Goal: Task Accomplishment & Management: Use online tool/utility

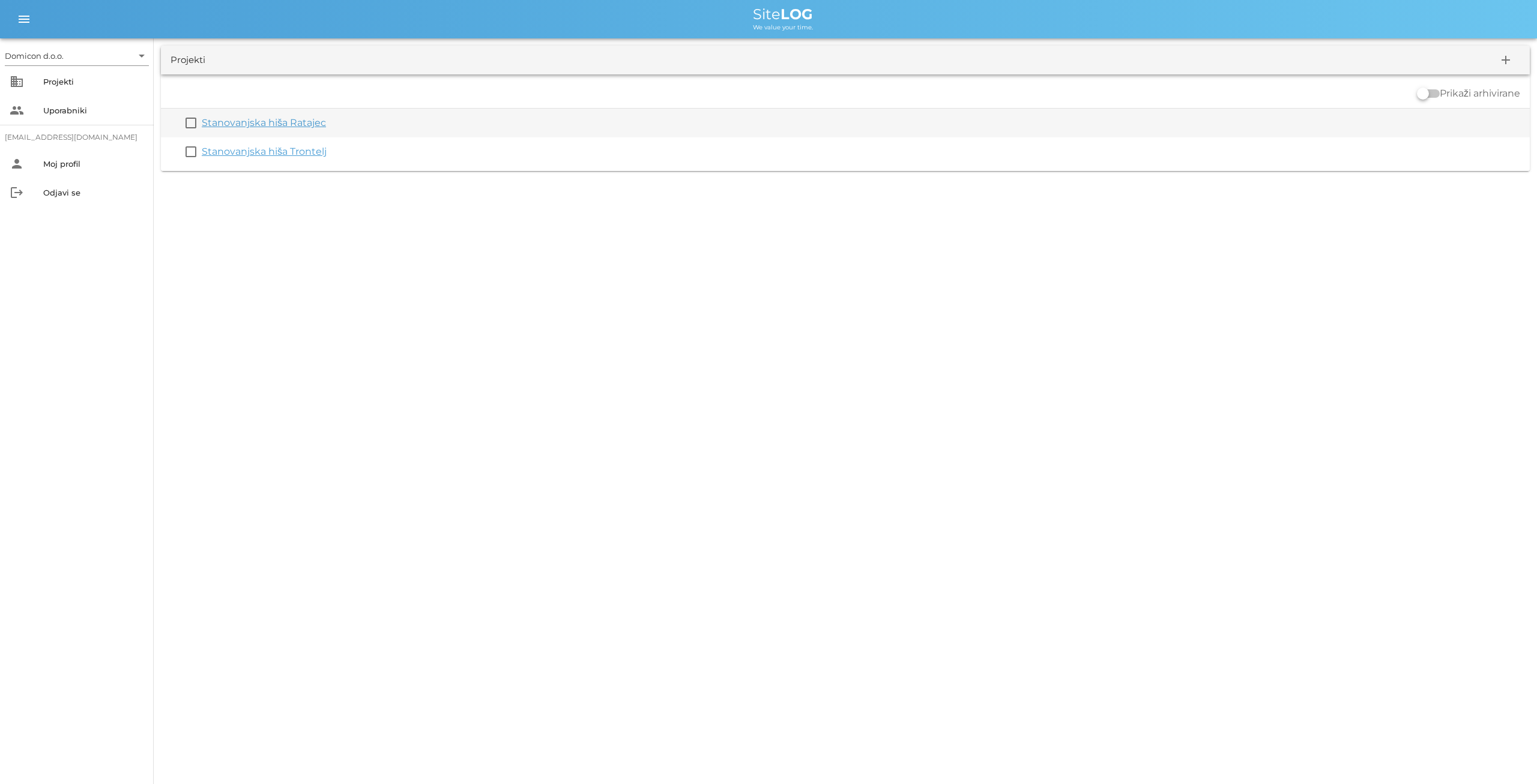
click at [296, 121] on link "Stanovanjska hiša Ratajec" at bounding box center [264, 122] width 124 height 11
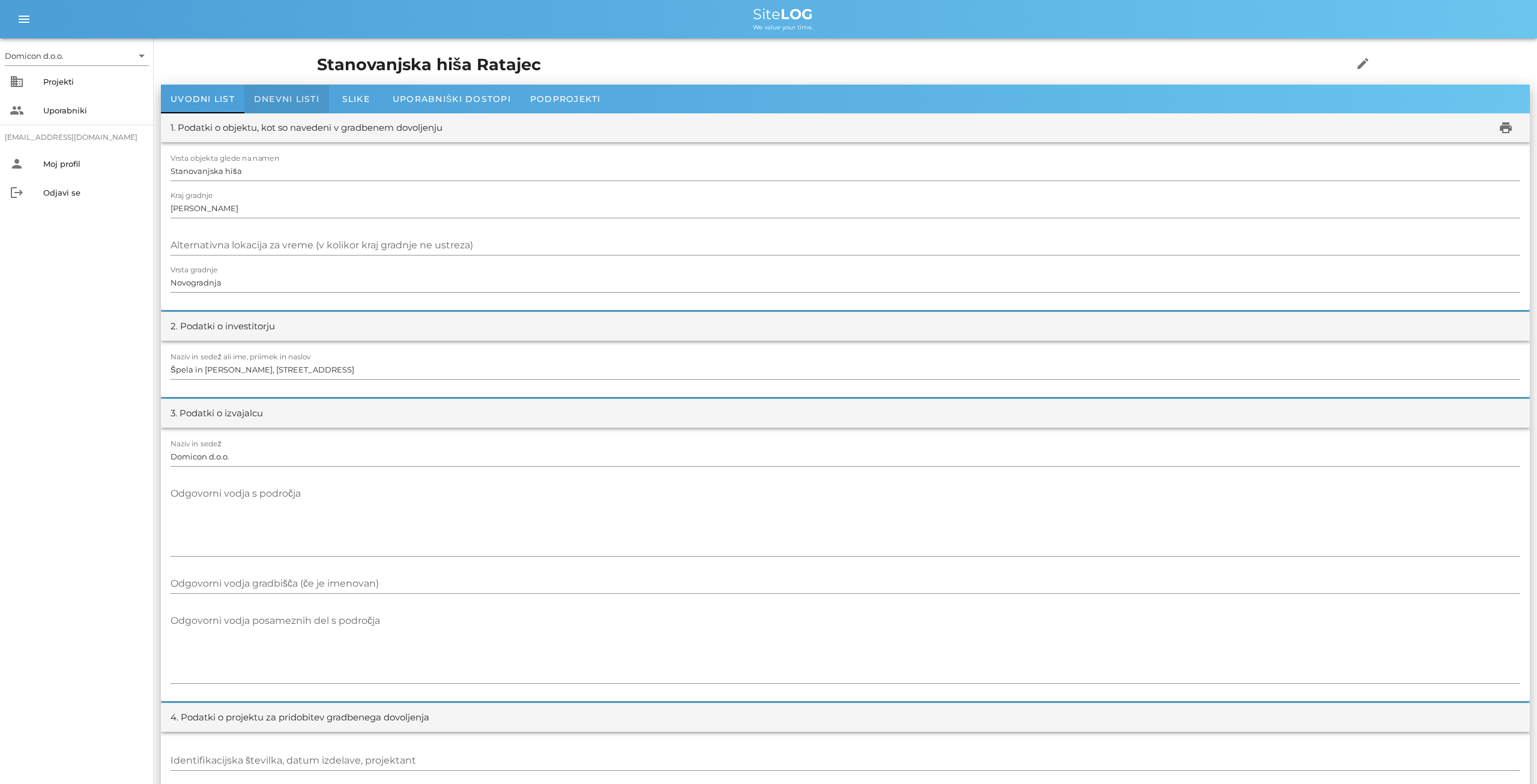
click at [289, 102] on span "Dnevni listi" at bounding box center [286, 99] width 66 height 11
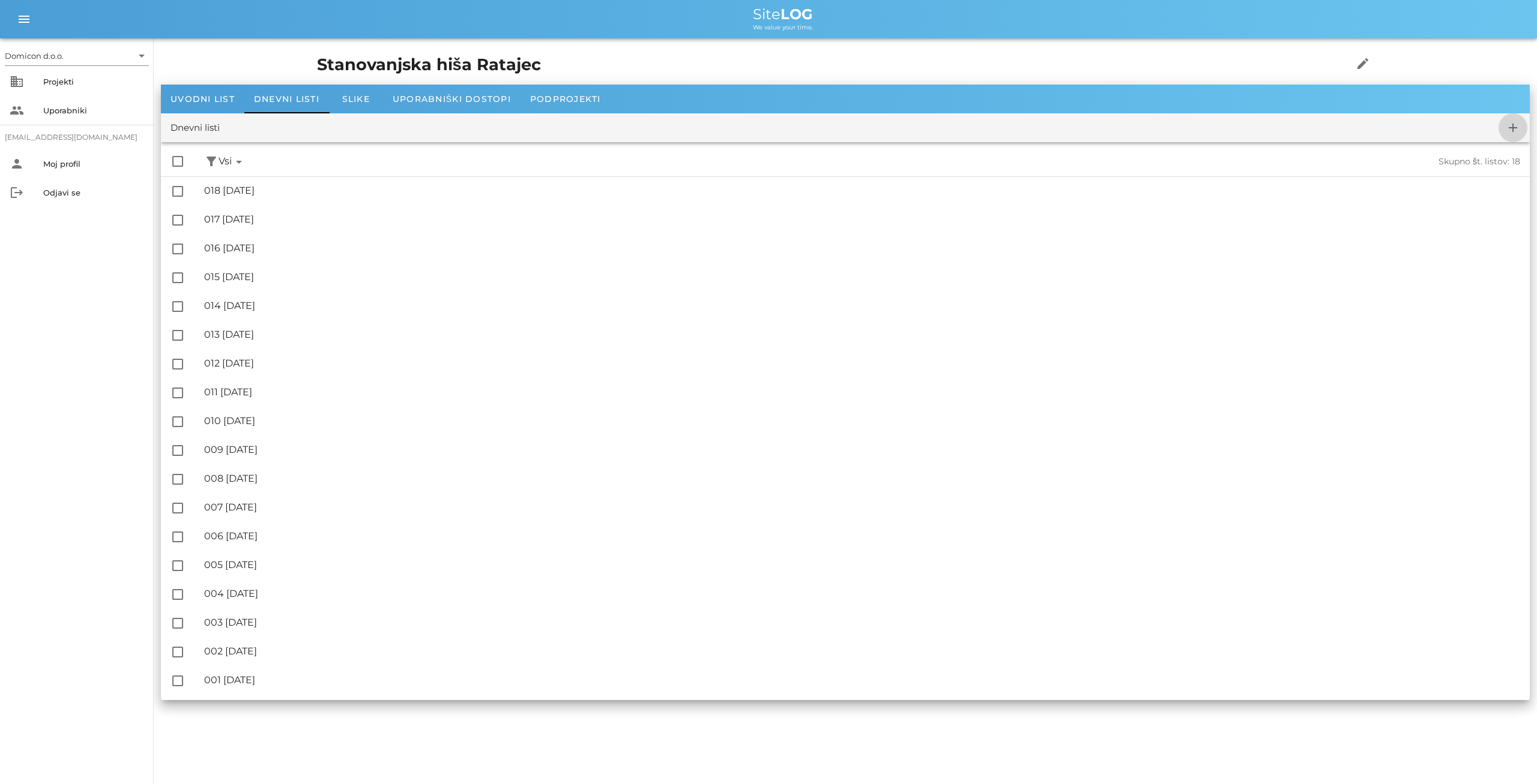
click at [1517, 127] on icon "add" at bounding box center [1513, 128] width 15 height 15
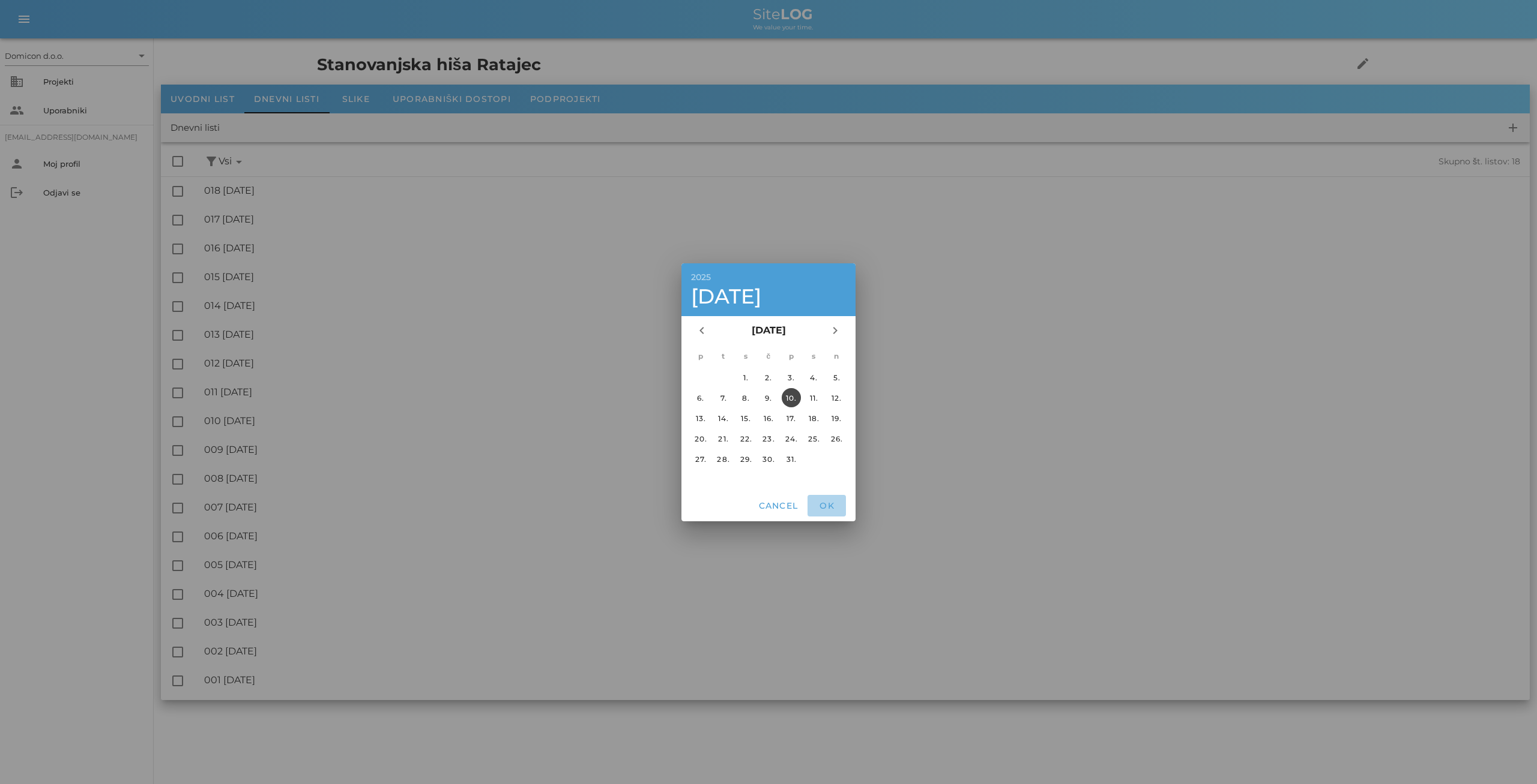
click at [823, 505] on span "OK" at bounding box center [826, 506] width 29 height 11
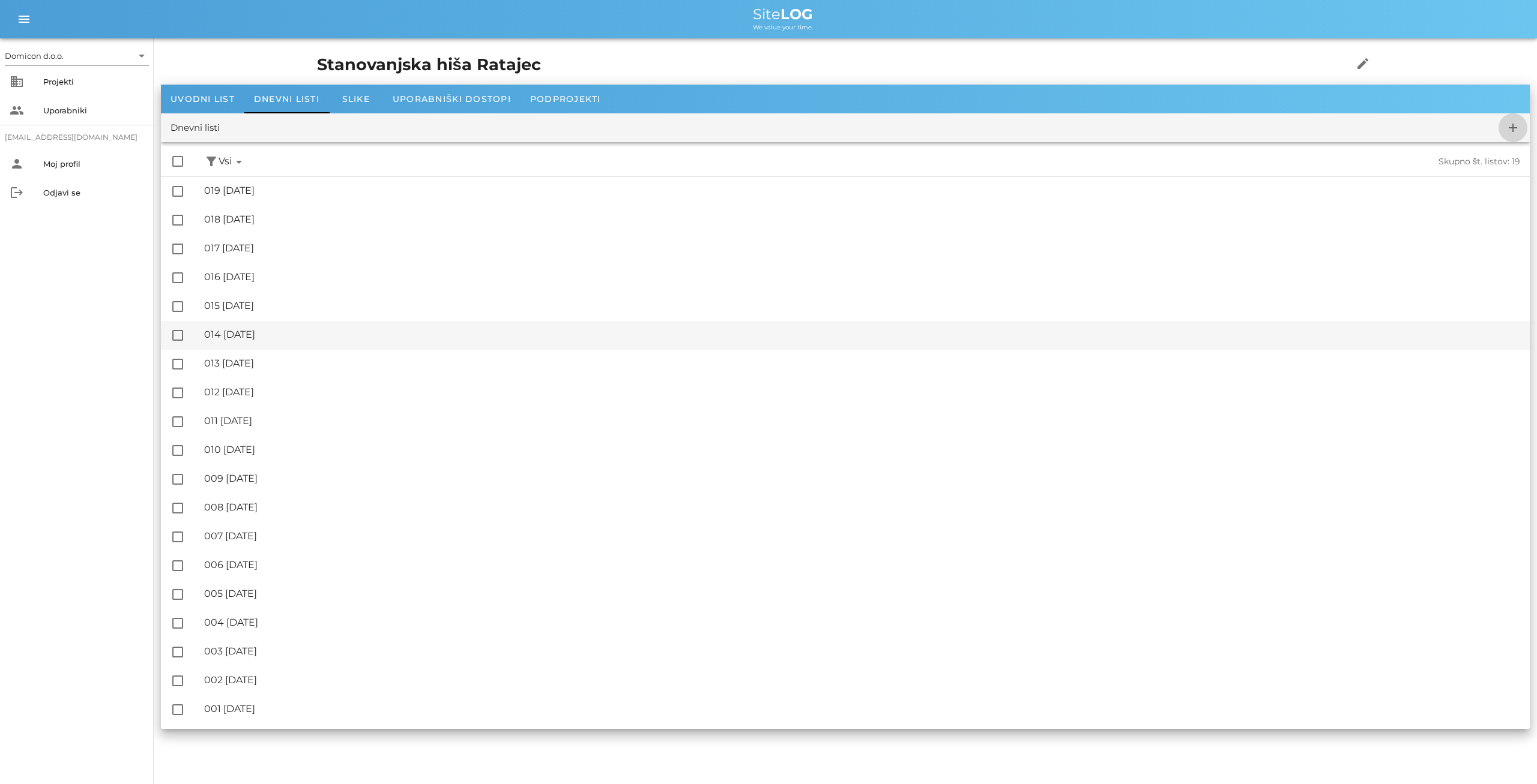
checkbox input "false"
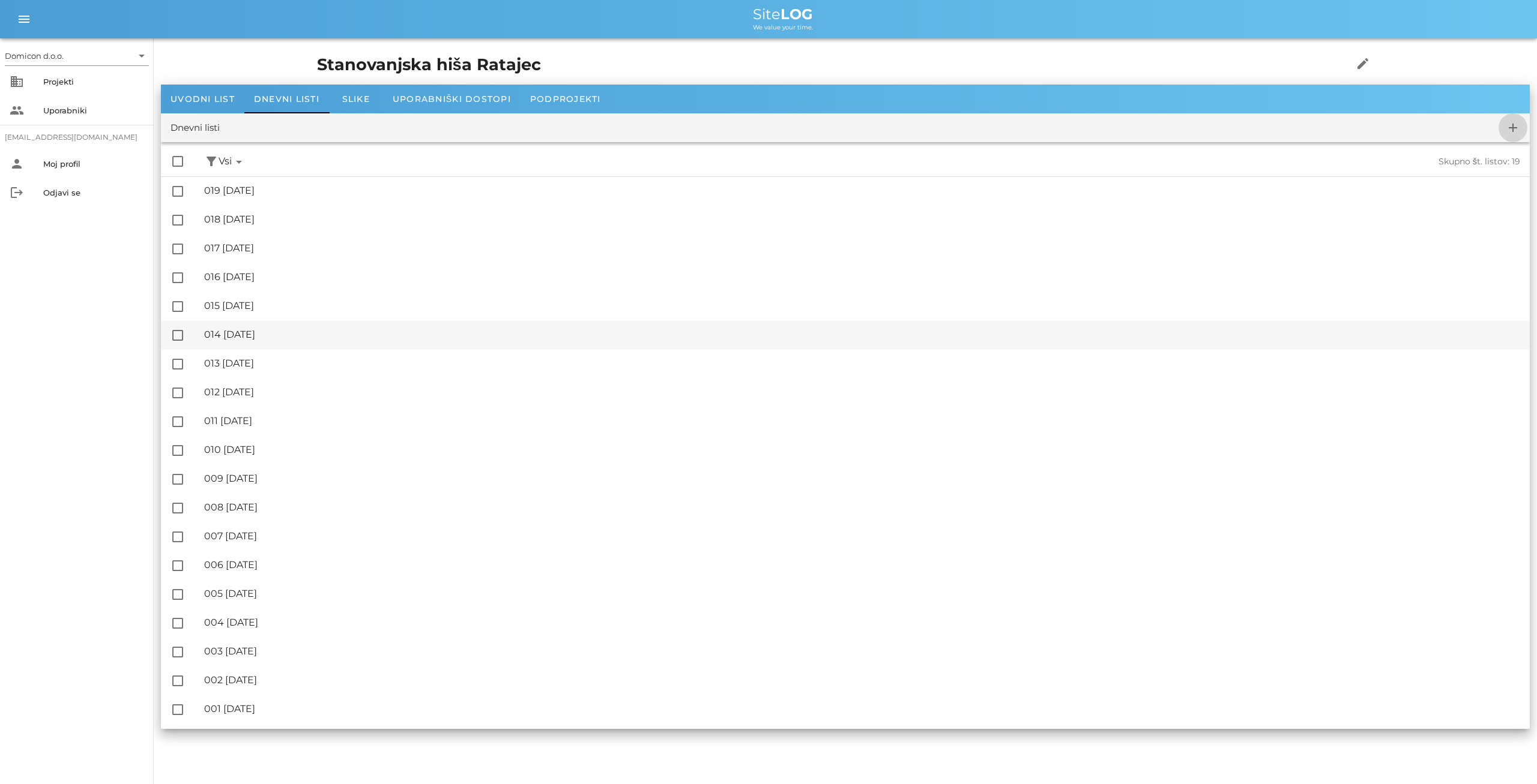
checkbox input "false"
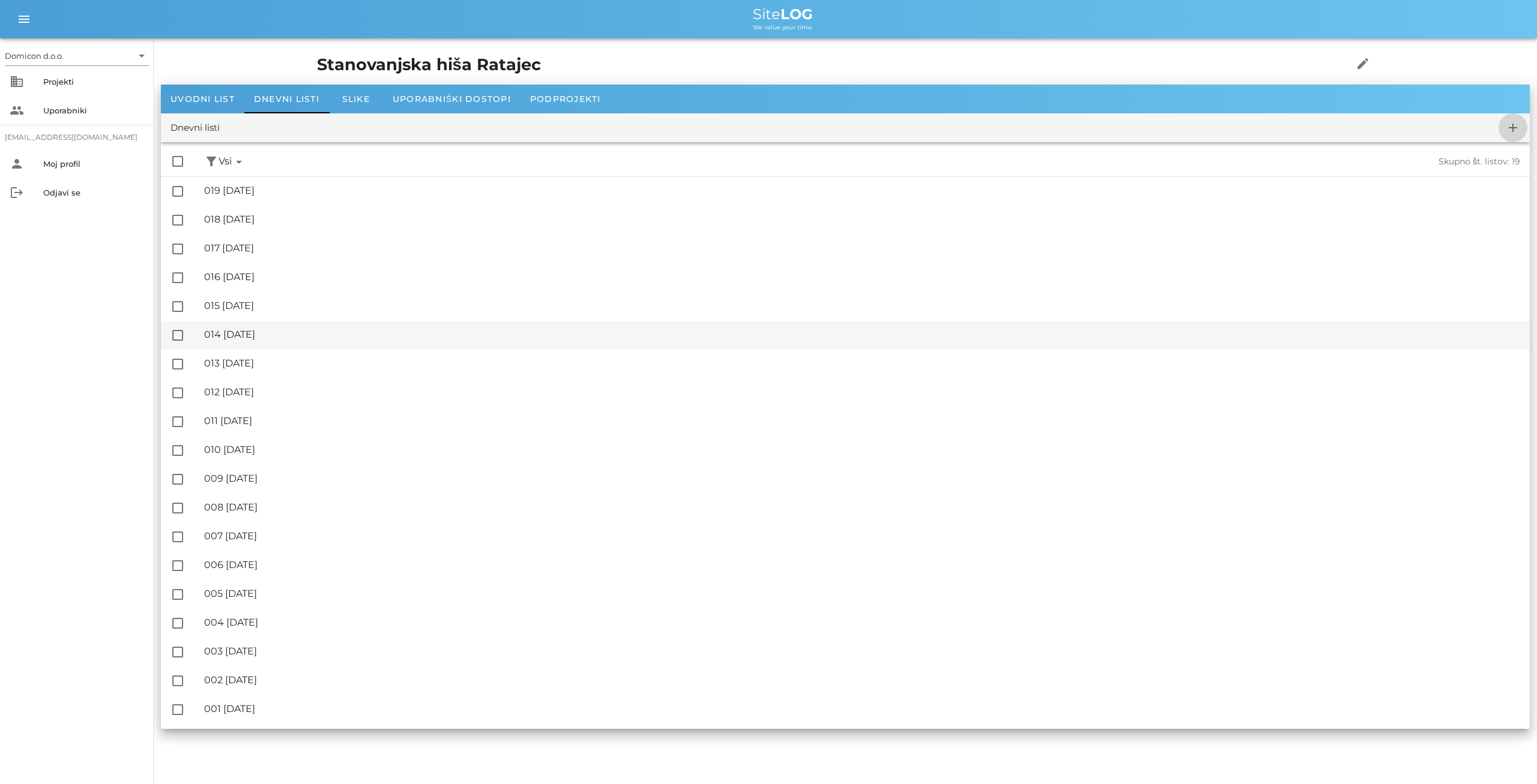
checkbox input "false"
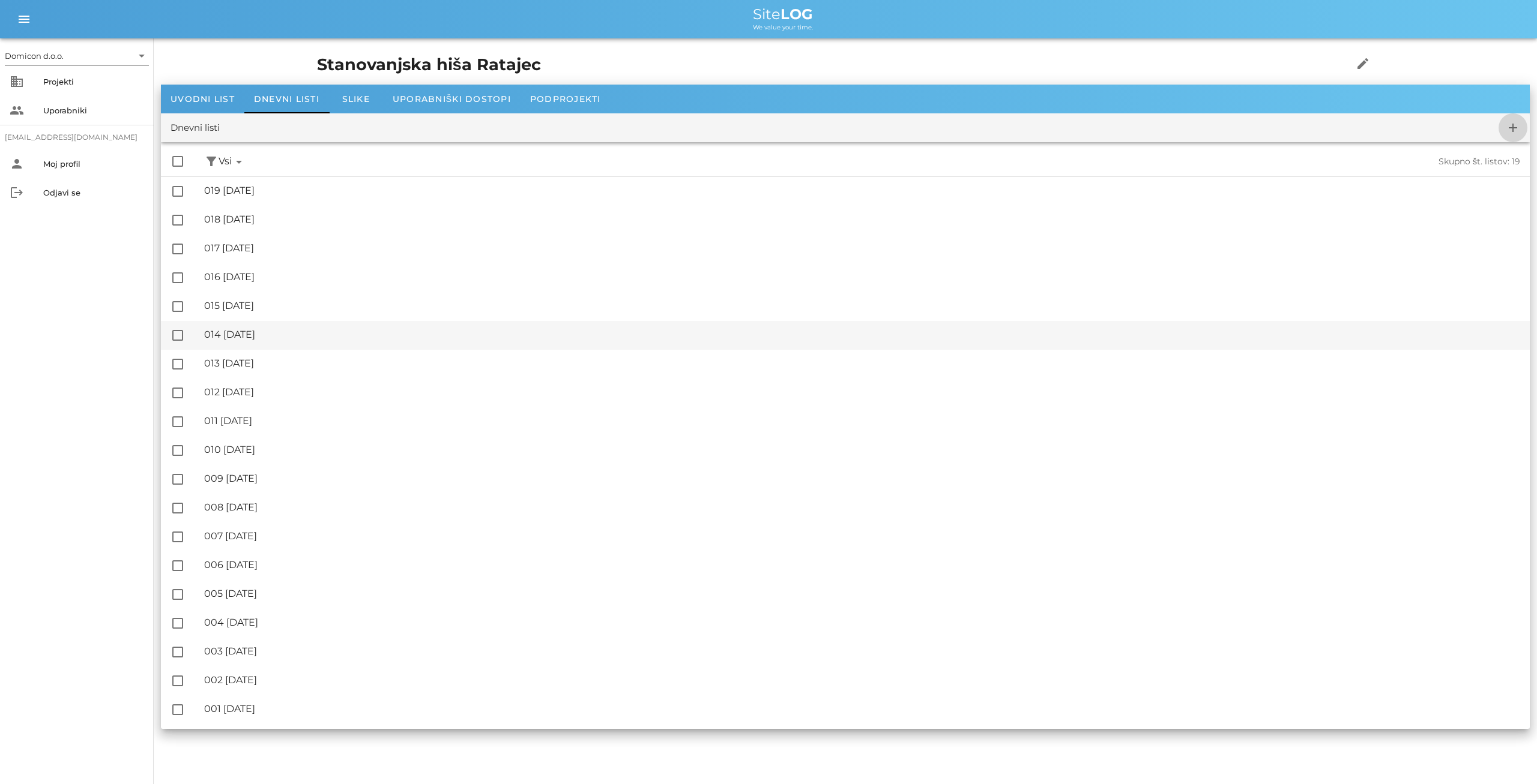
checkbox input "false"
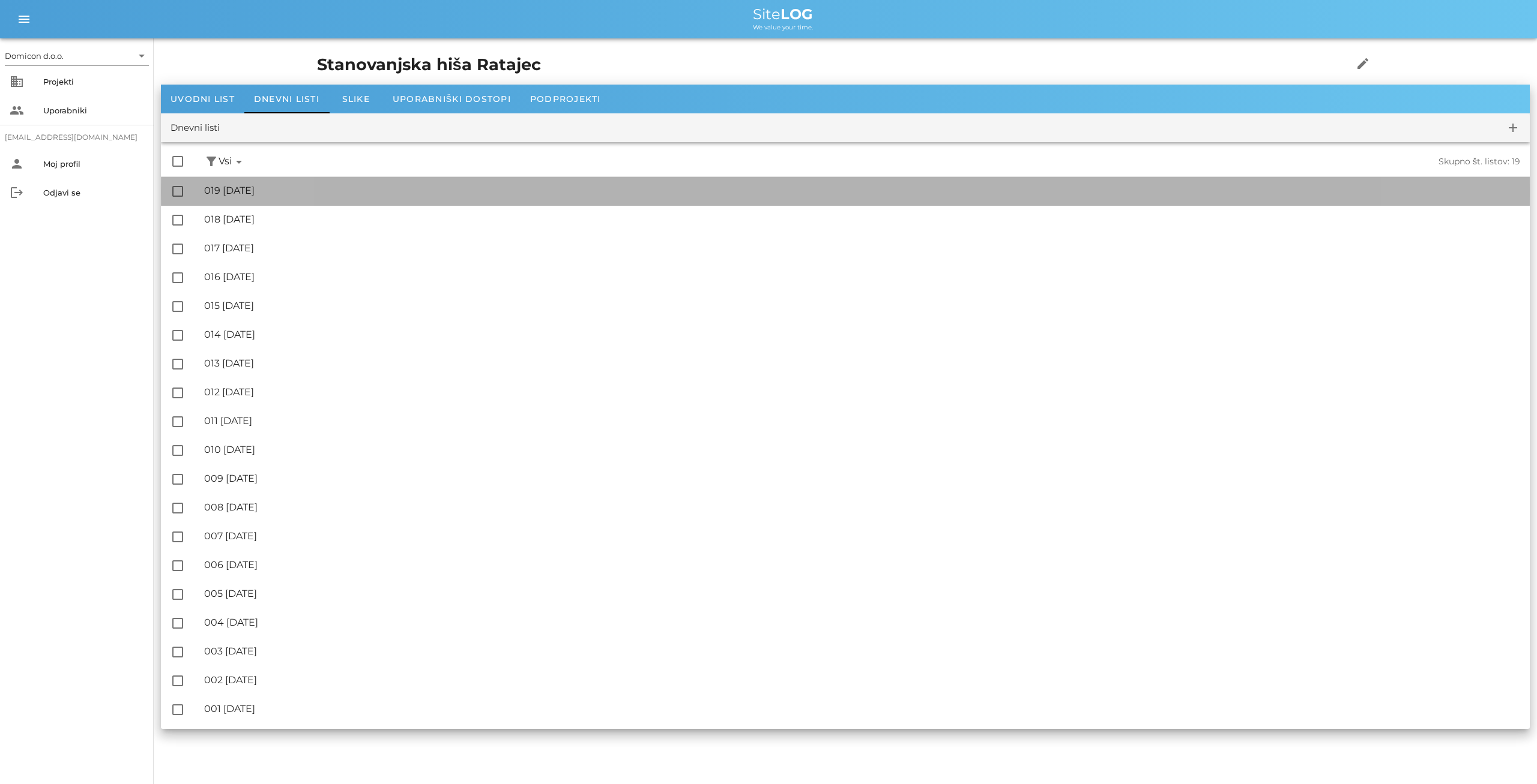
click at [243, 194] on div "🔏 019 [DATE]" at bounding box center [861, 190] width 1315 height 11
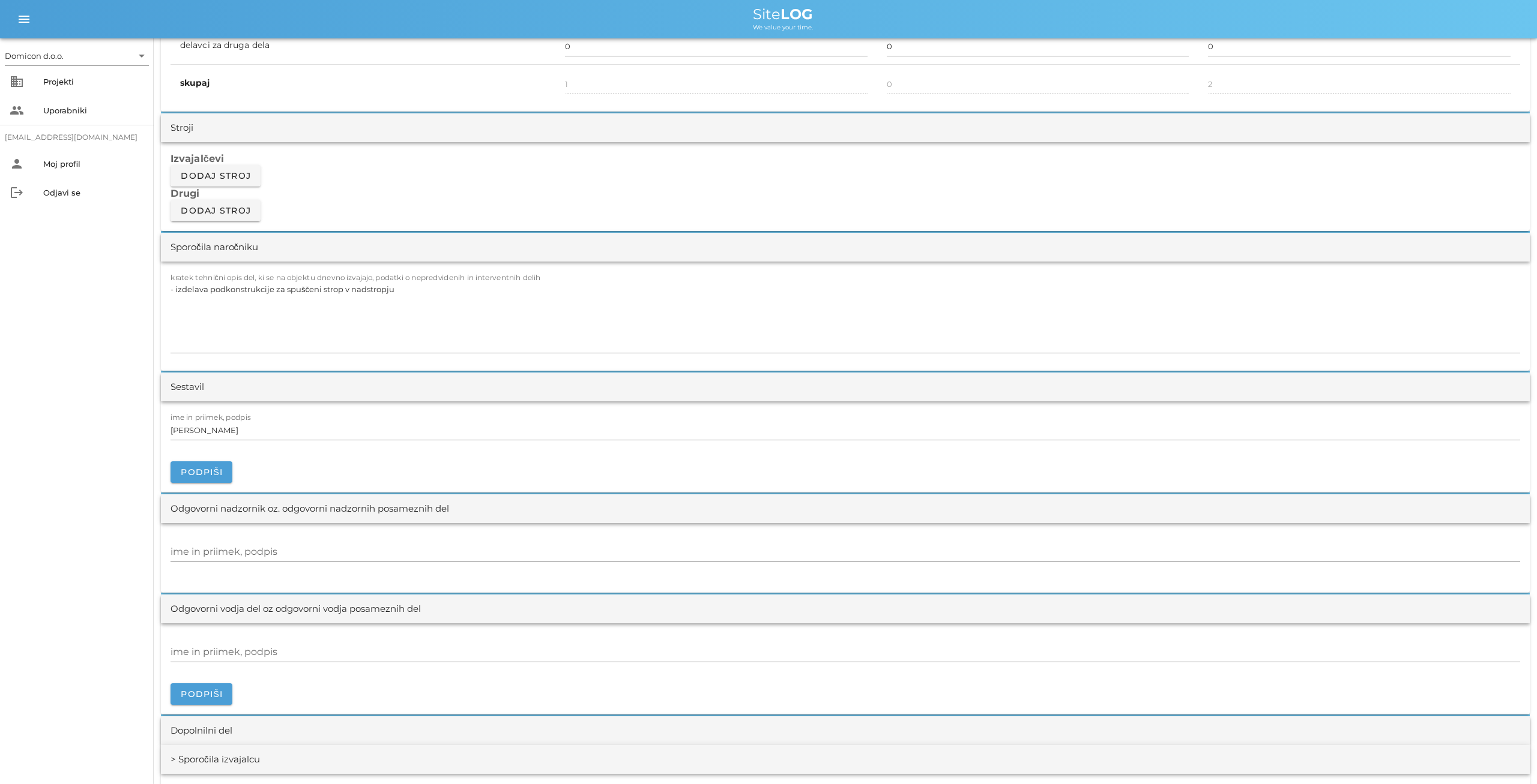
scroll to position [998, 0]
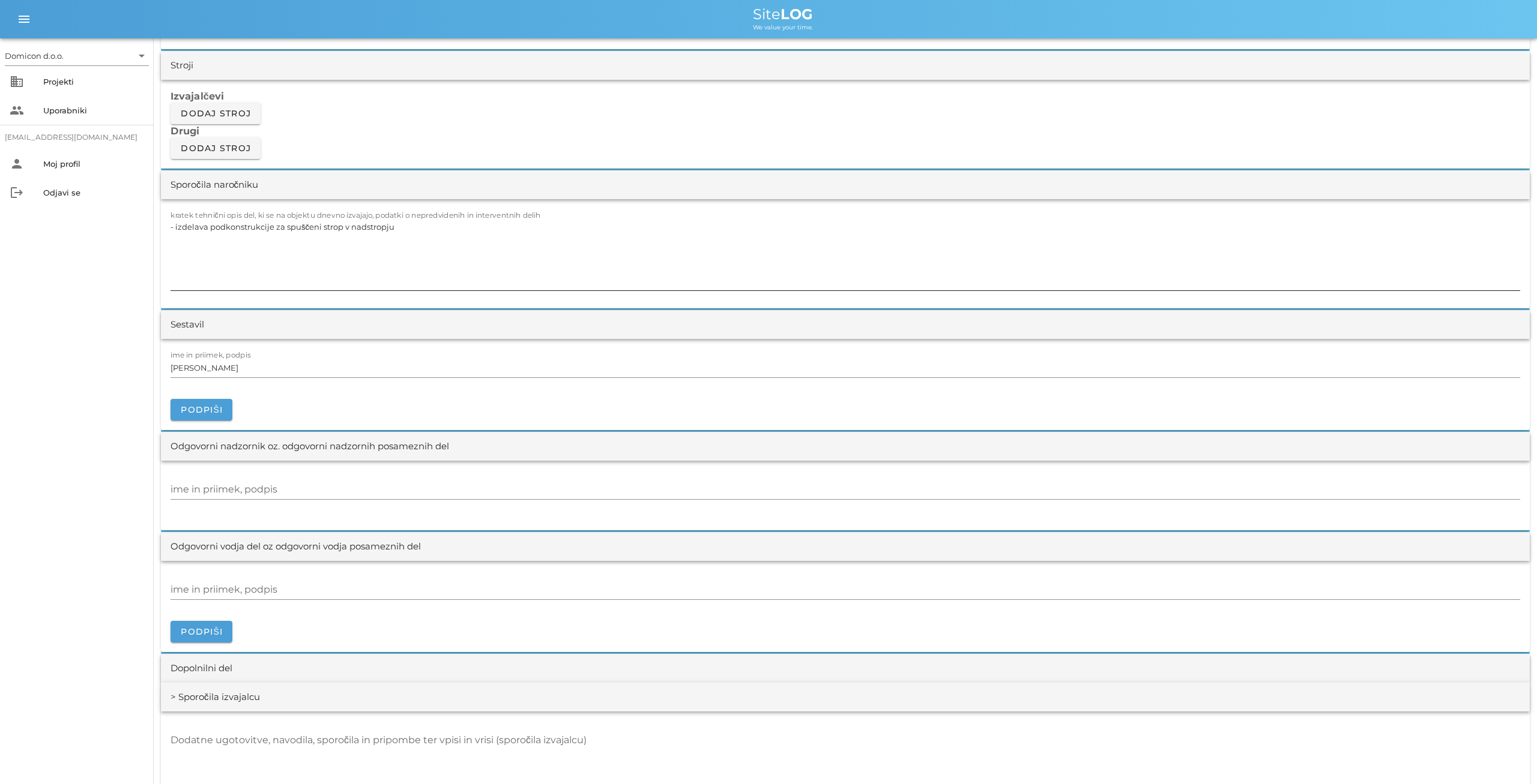
click at [398, 230] on textarea "- izdelava podkonstrukcije za spuščeni strop v nadstropju" at bounding box center [845, 255] width 1350 height 72
type textarea "- izdelava podkonstrukcije za spuščeni strop v nadstropju, ter suhomontažne ste…"
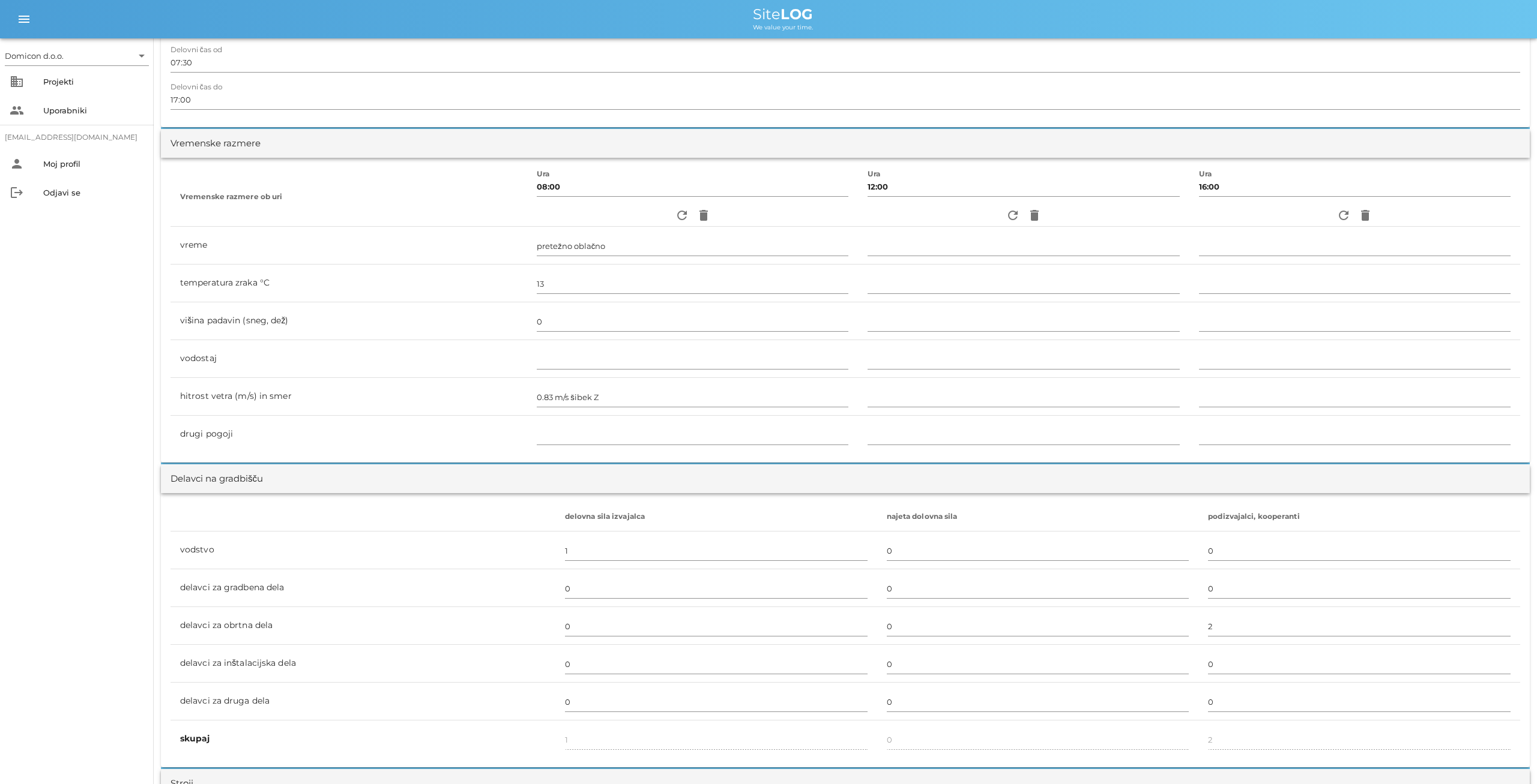
scroll to position [0, 0]
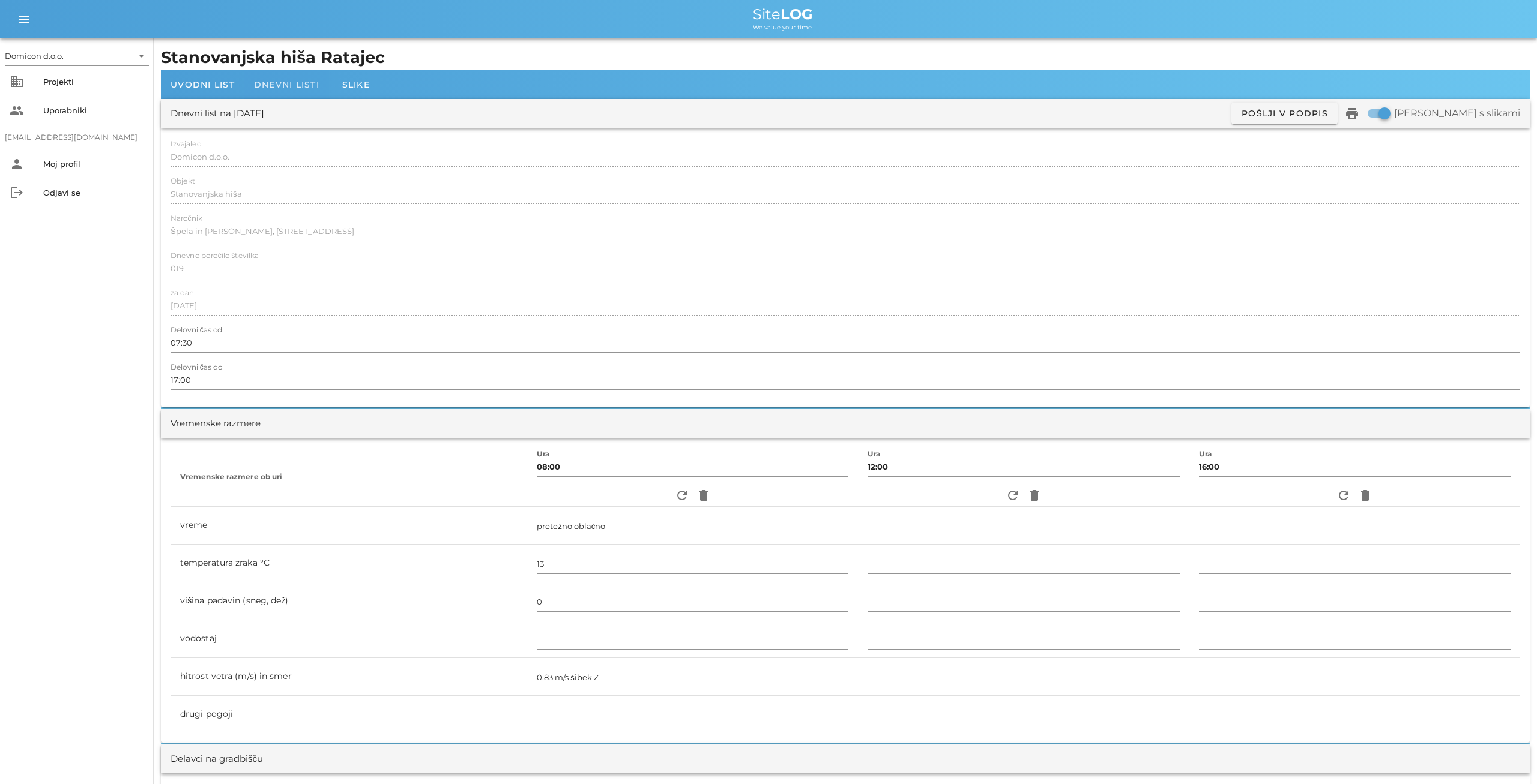
click at [279, 83] on span "Dnevni listi" at bounding box center [286, 84] width 66 height 11
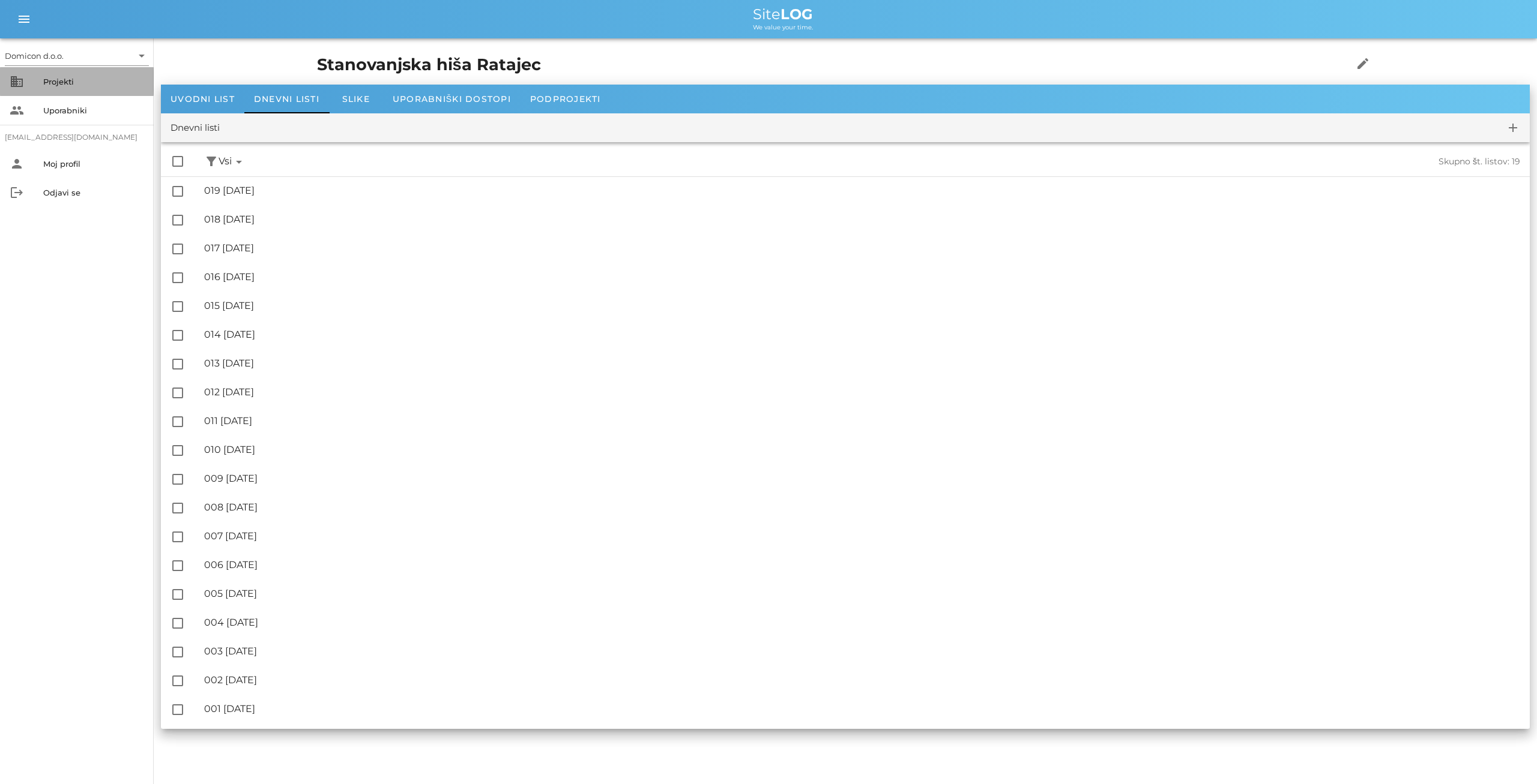
click at [59, 85] on div "Projekti" at bounding box center [94, 82] width 101 height 9
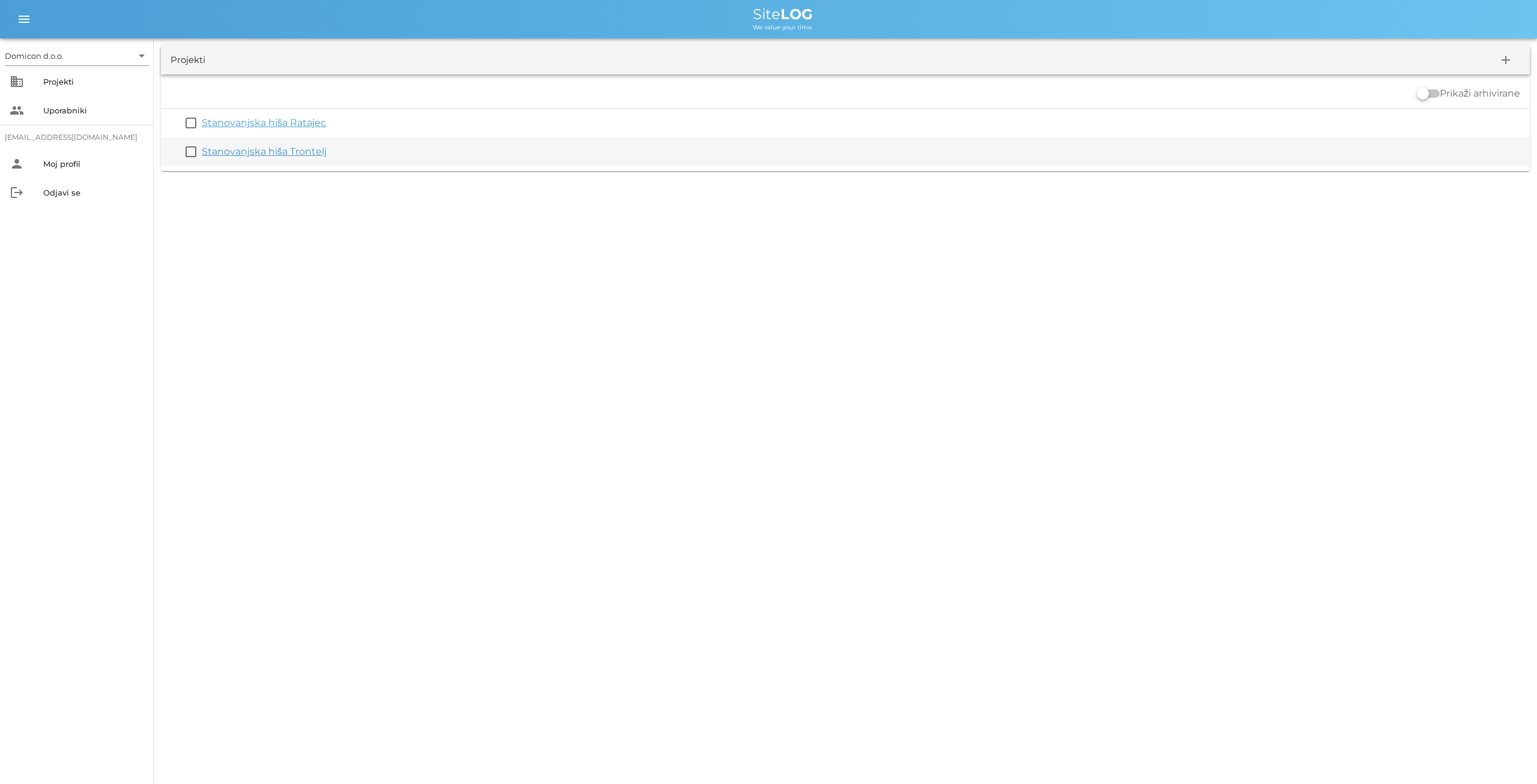
click at [239, 152] on link "Stanovanjska hiša Trontelj" at bounding box center [264, 151] width 125 height 11
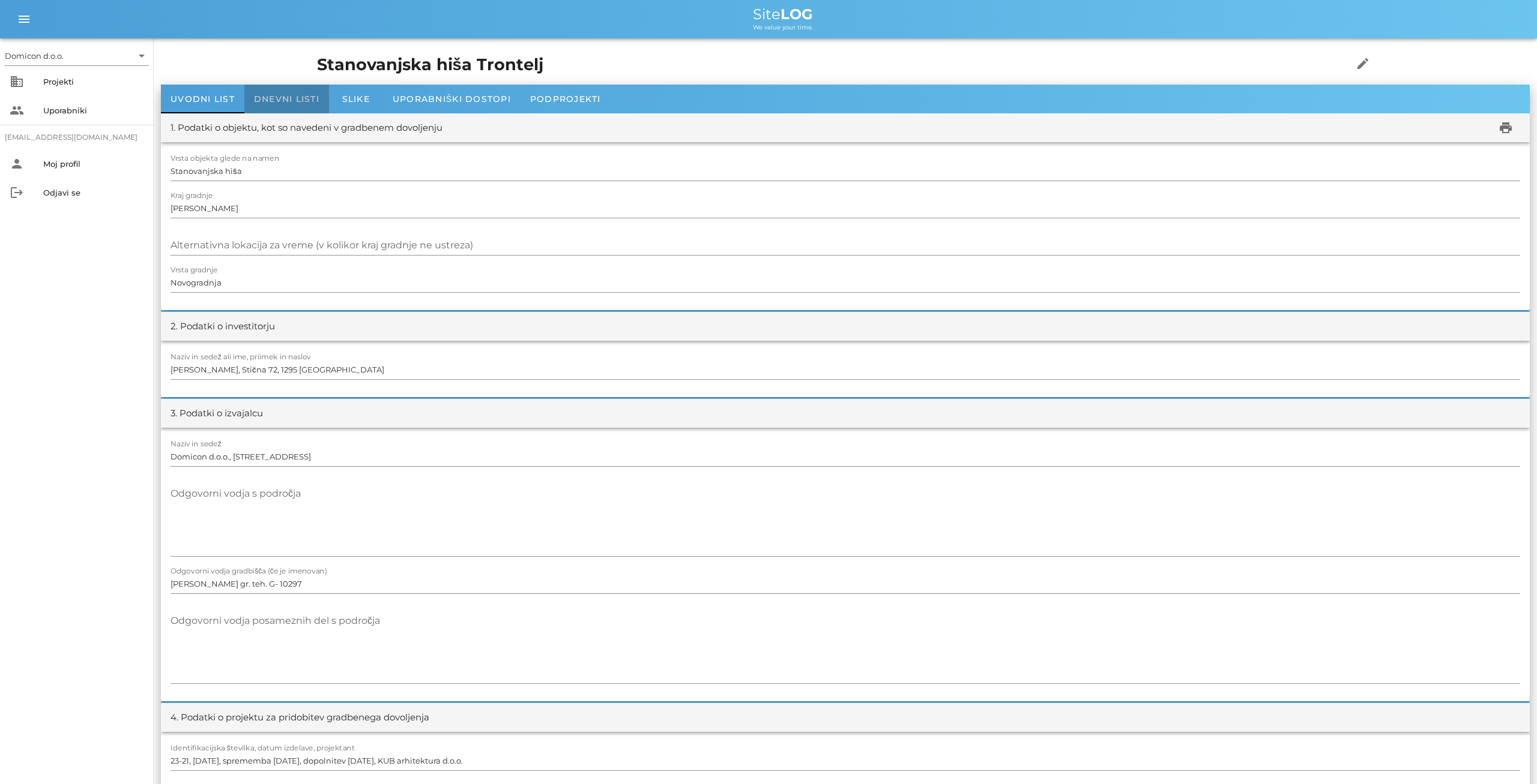
click at [302, 105] on div "Dnevni listi" at bounding box center [286, 98] width 84 height 29
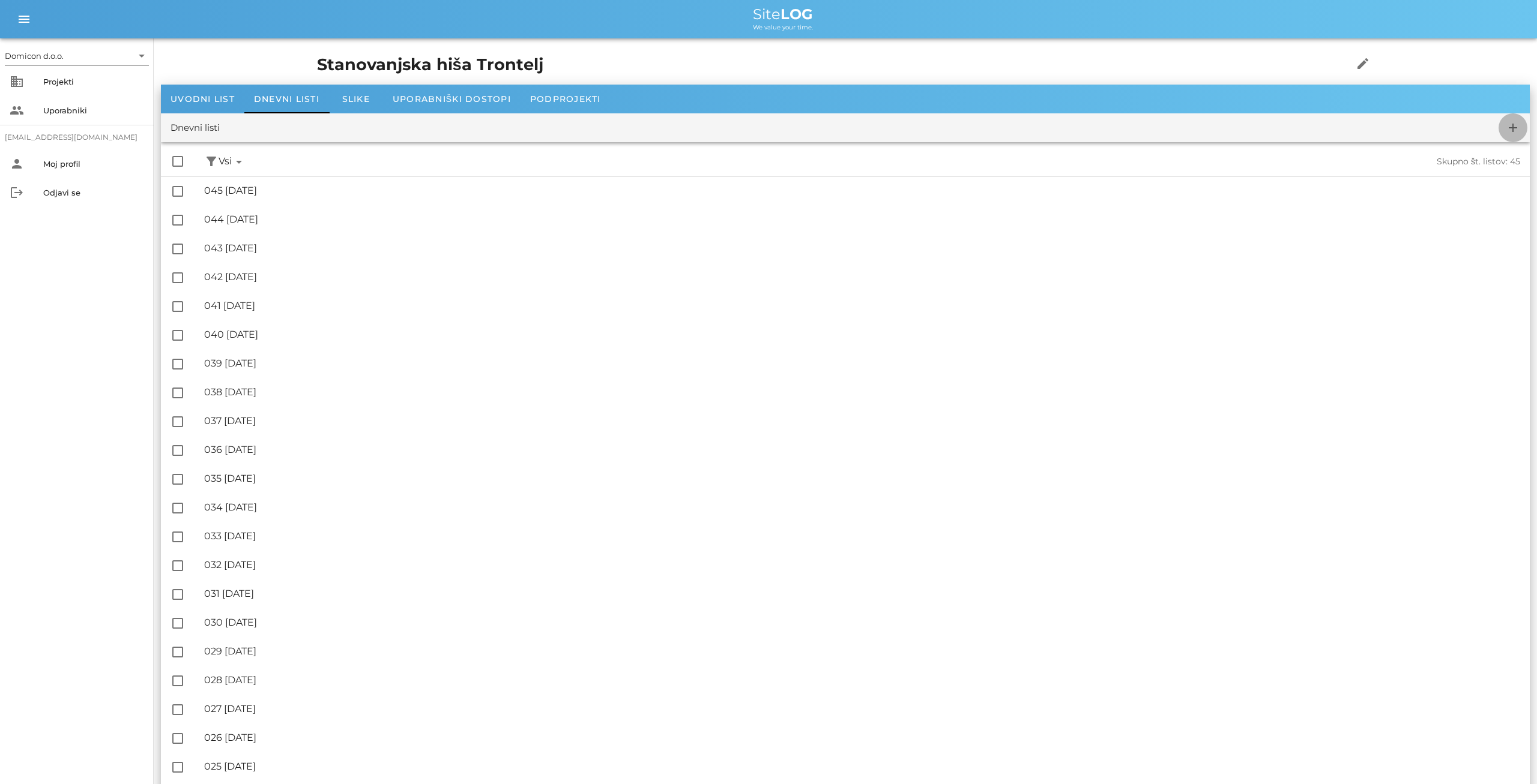
click at [1513, 127] on icon "add" at bounding box center [1513, 128] width 15 height 15
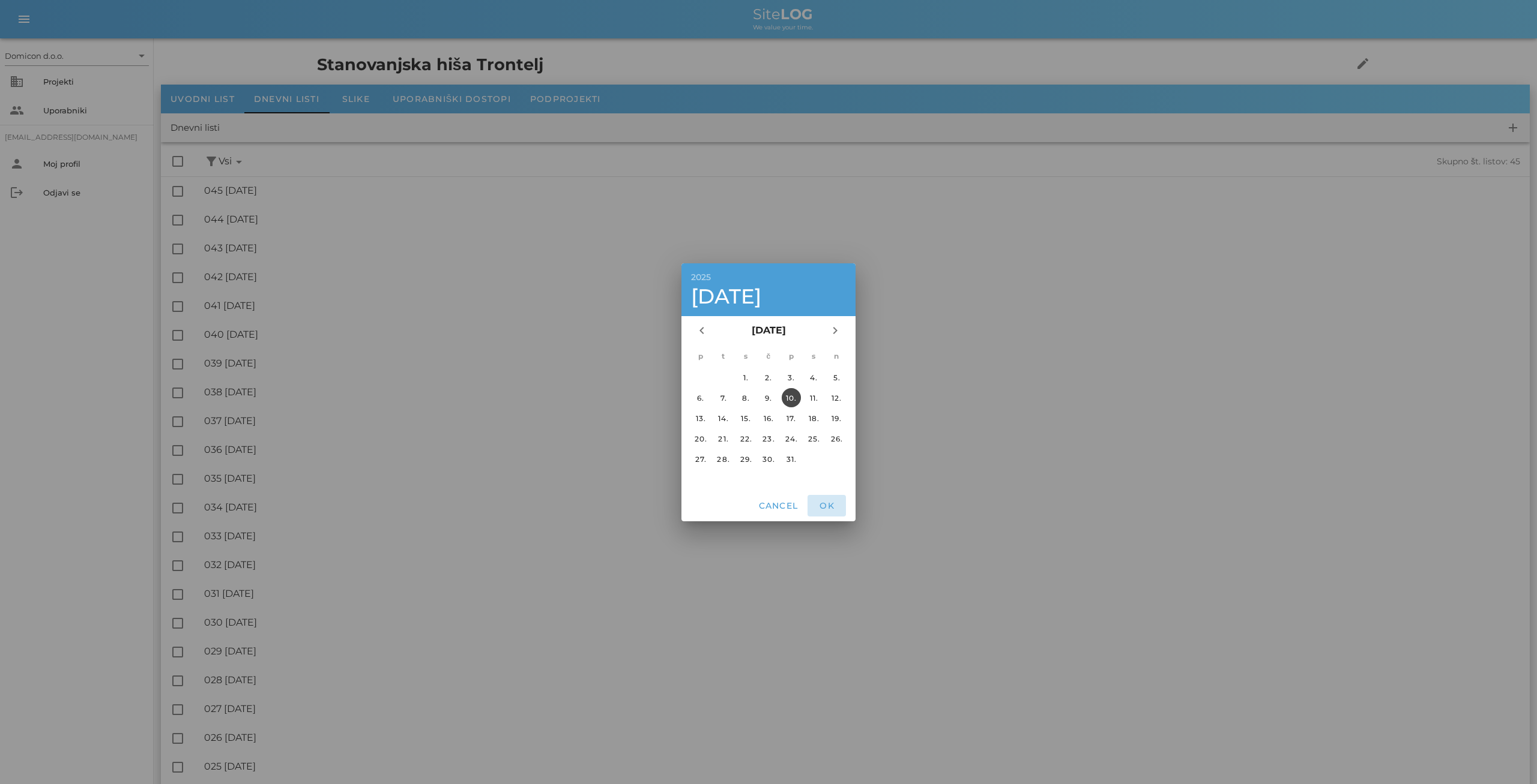
click at [831, 502] on span "OK" at bounding box center [826, 506] width 29 height 11
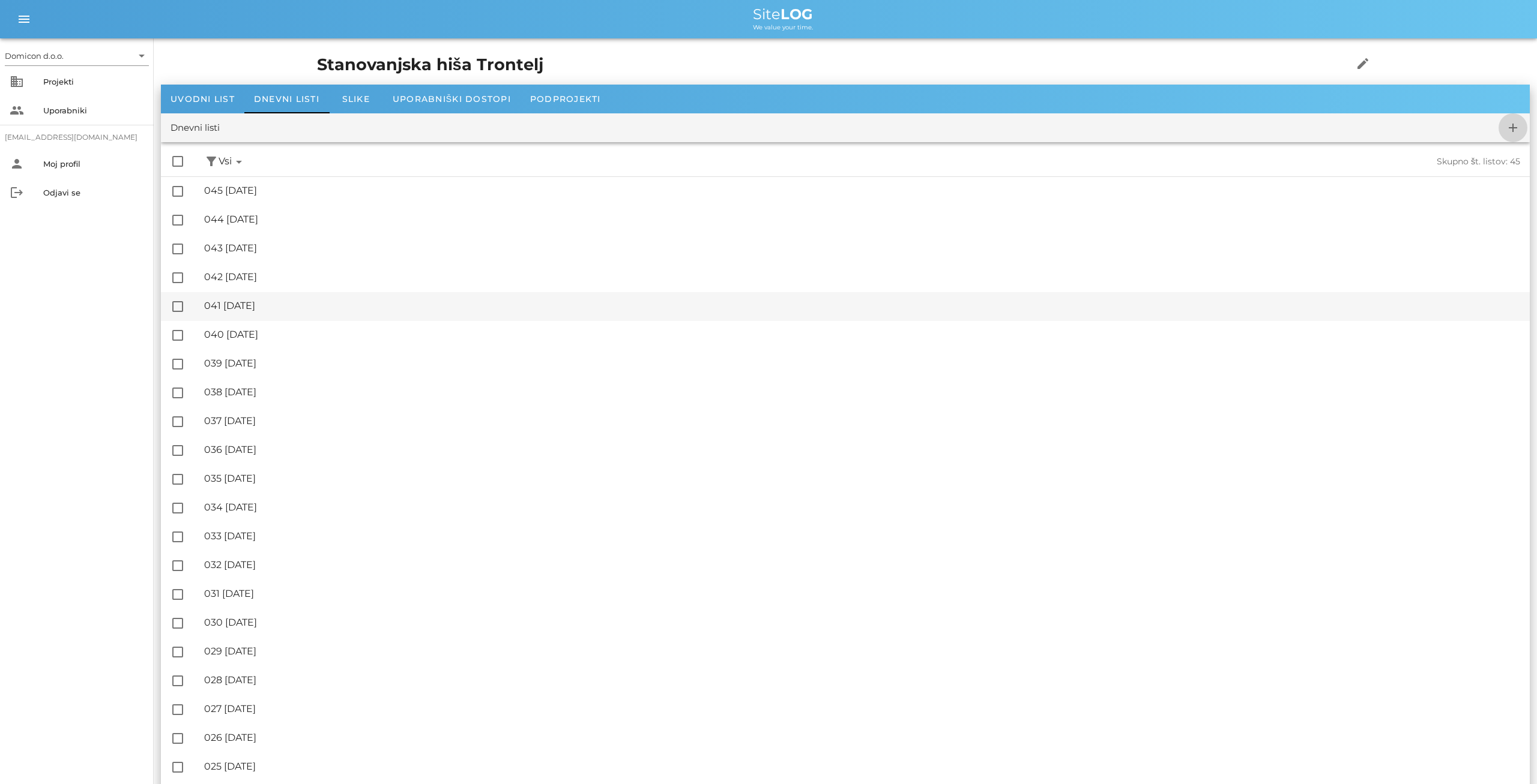
checkbox input "false"
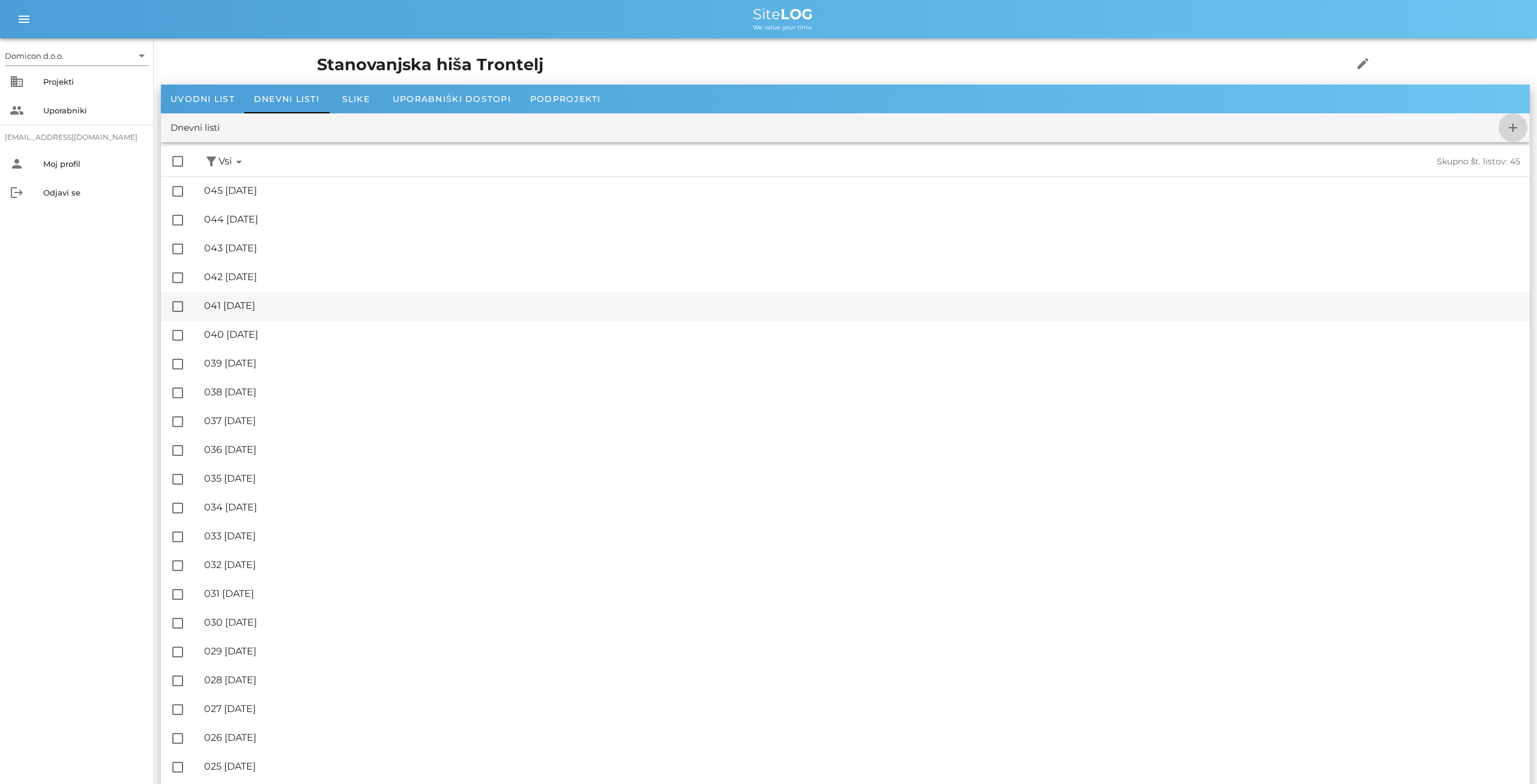
checkbox input "false"
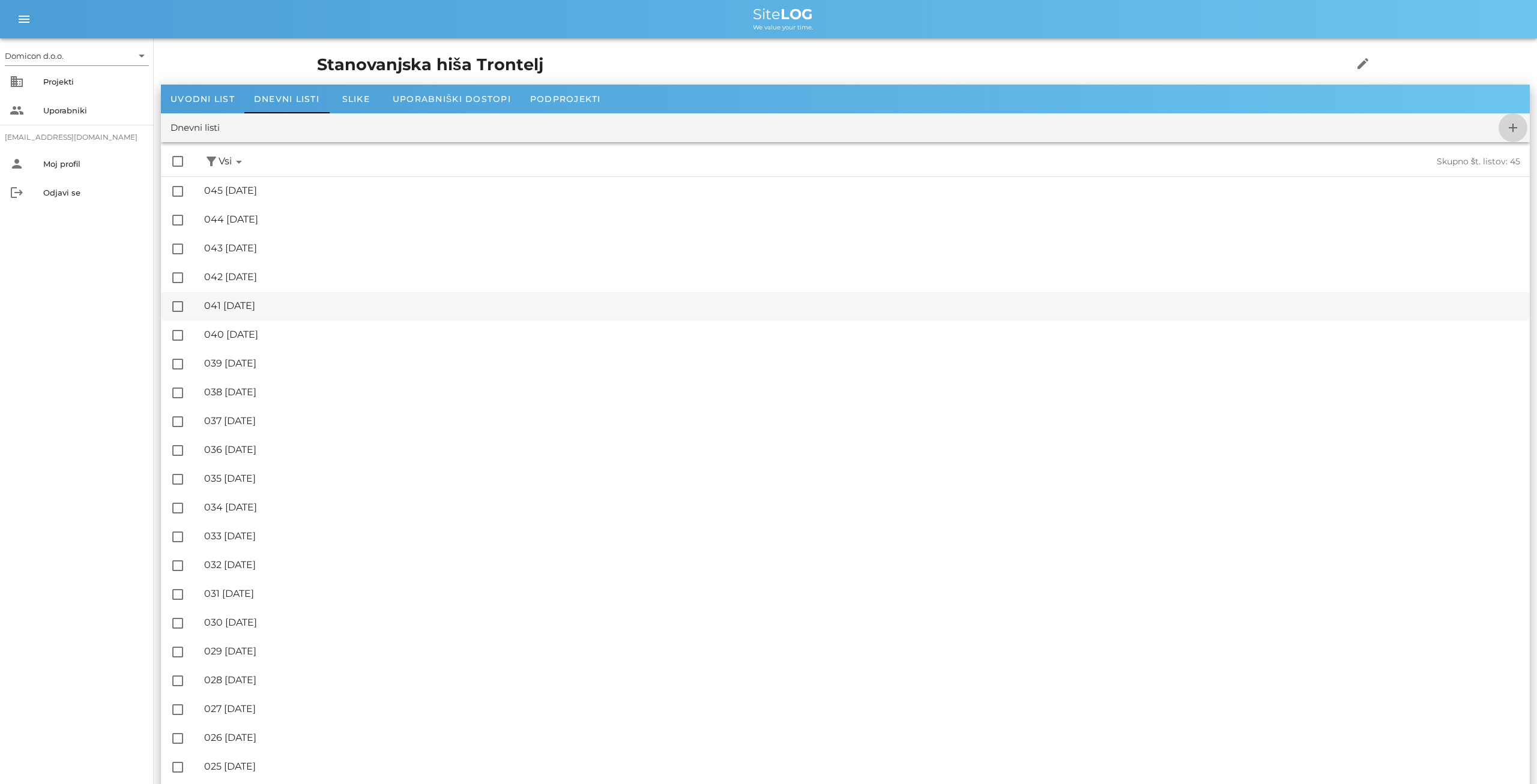
checkbox input "false"
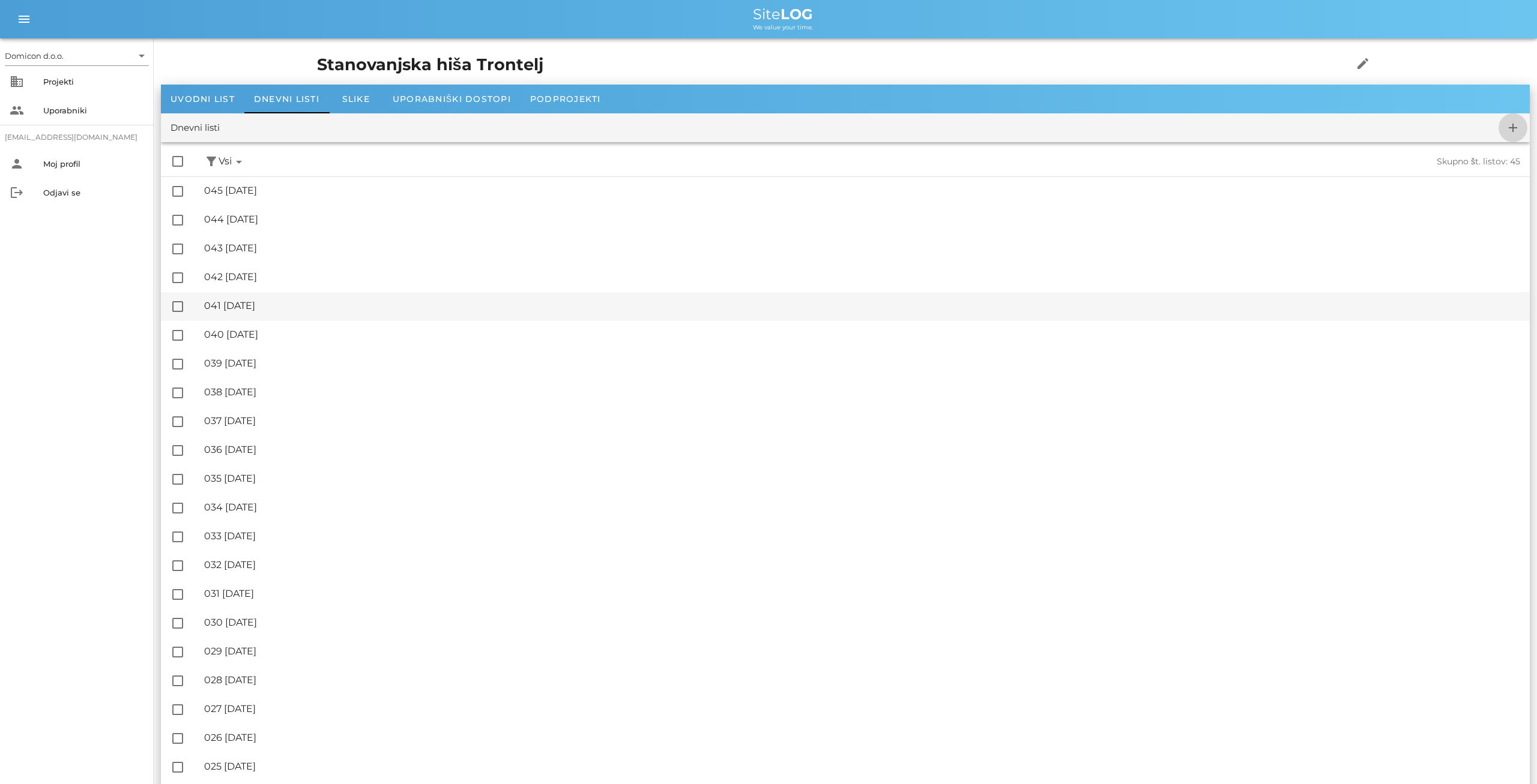
checkbox input "false"
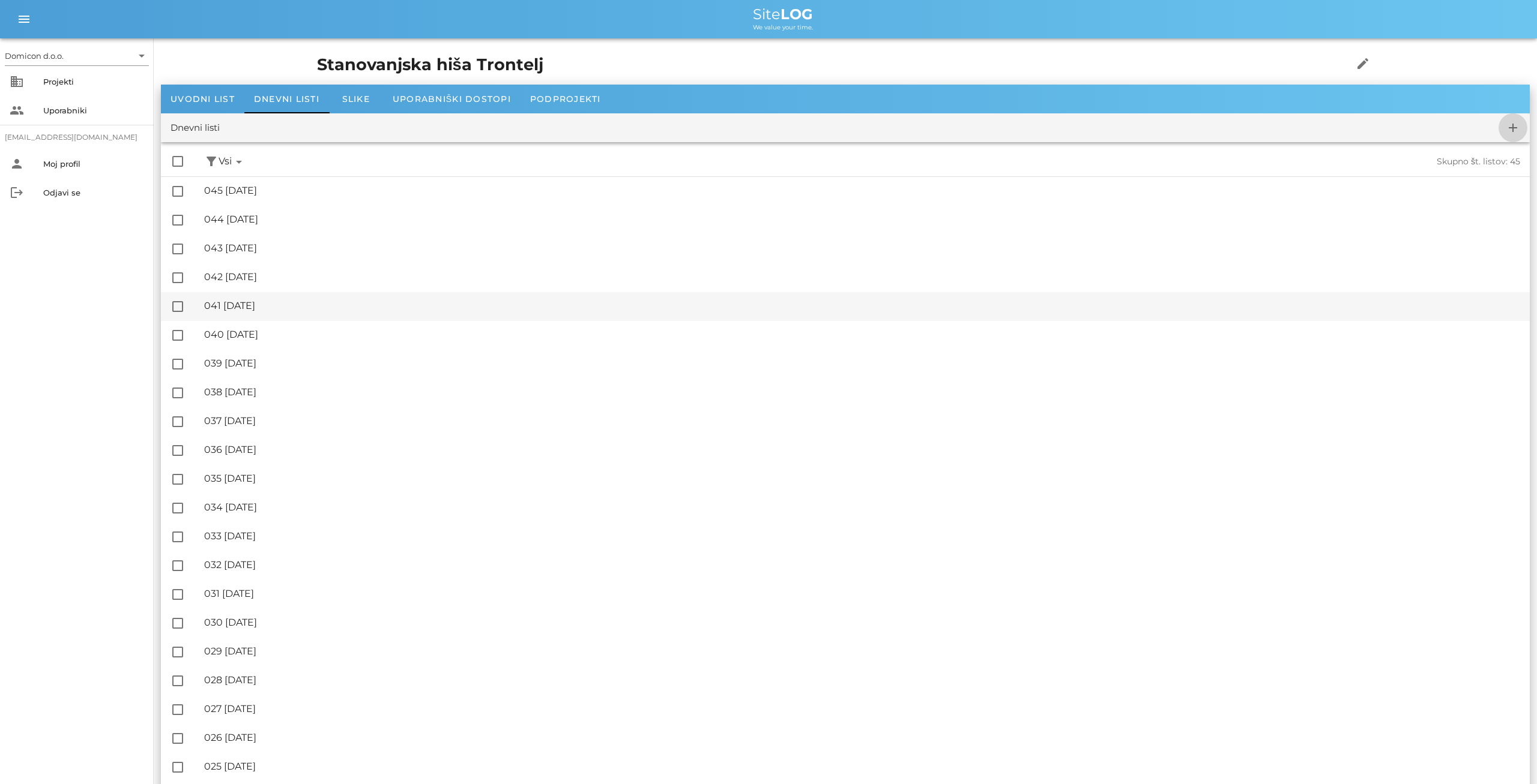
checkbox input "false"
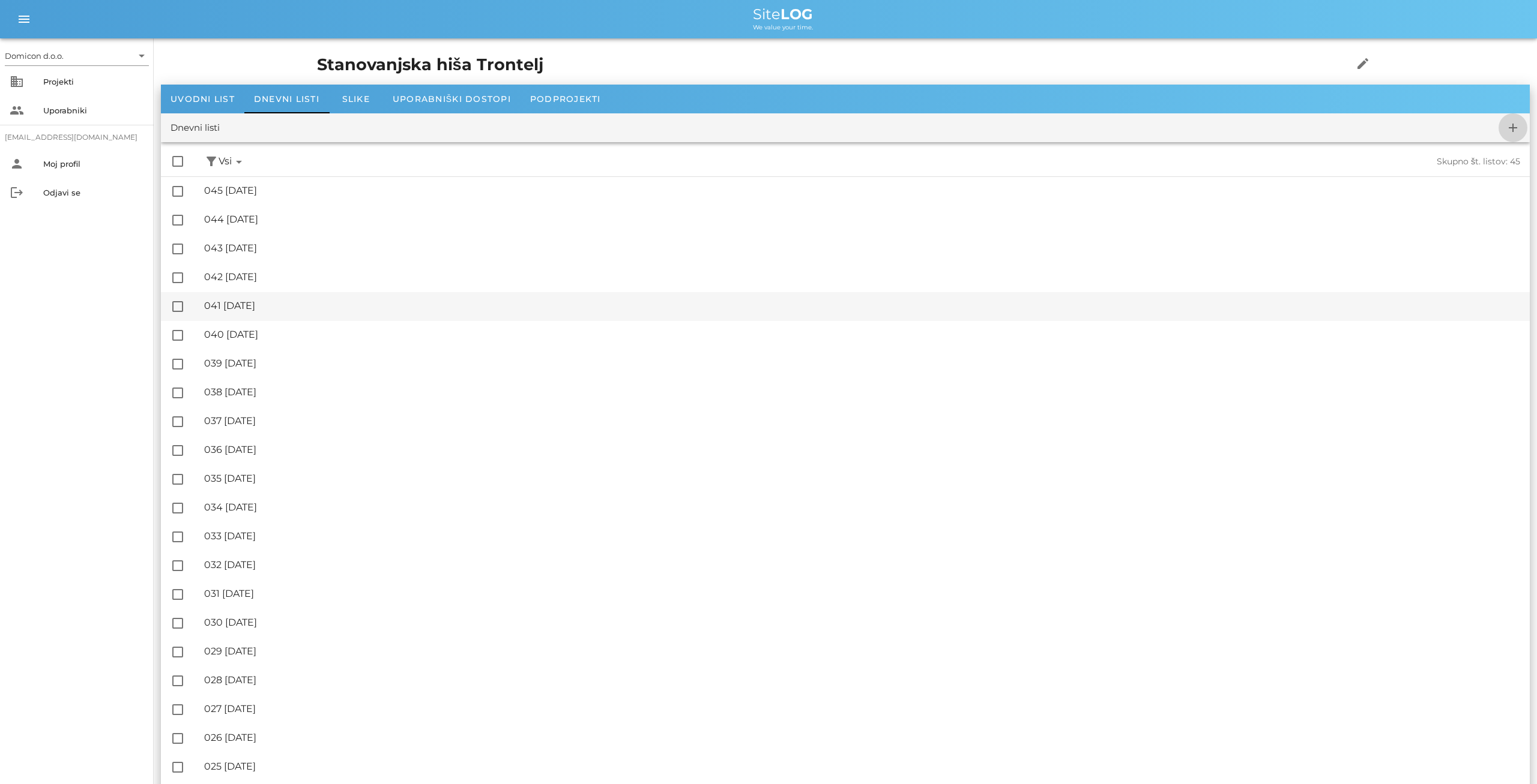
checkbox input "false"
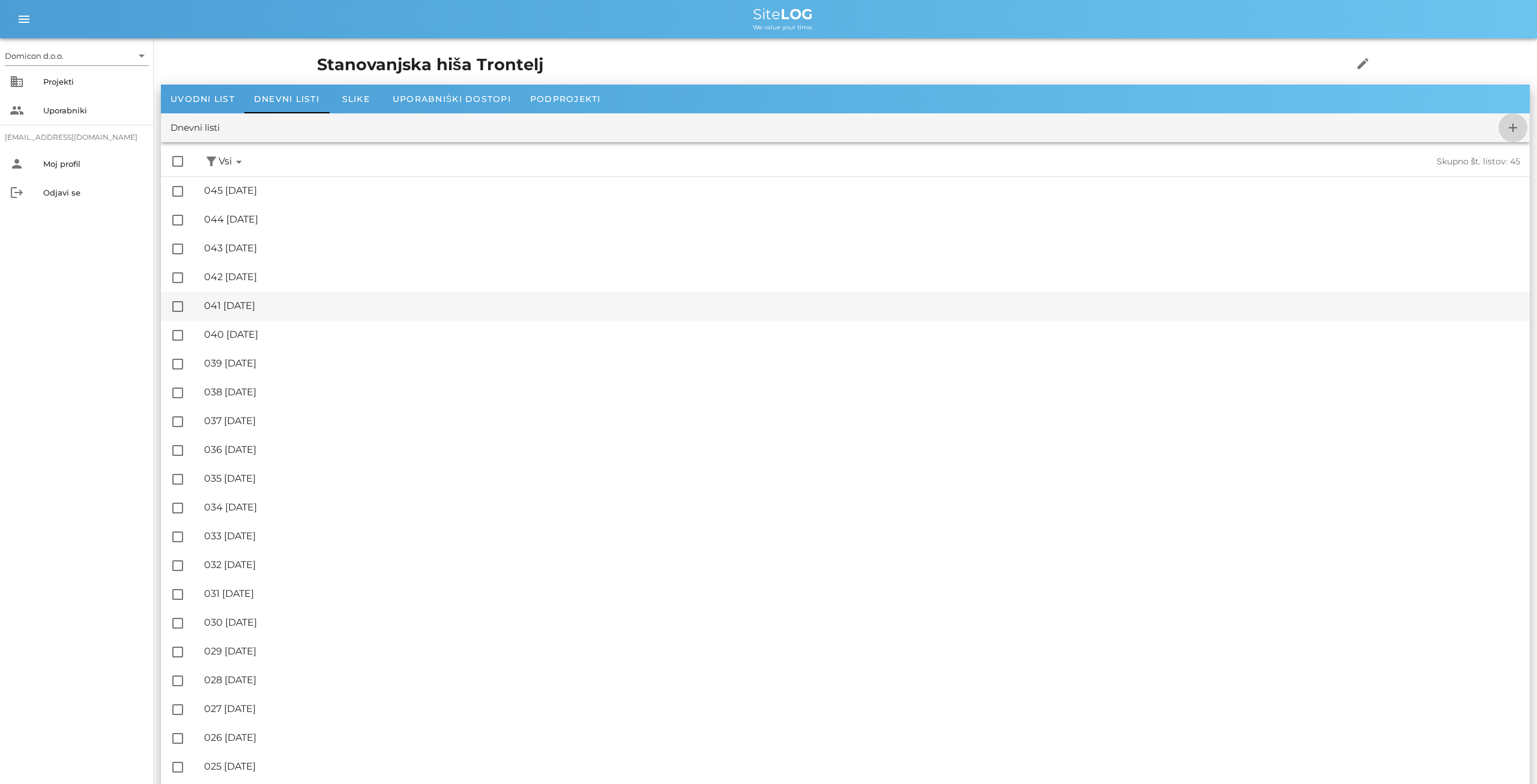
checkbox input "false"
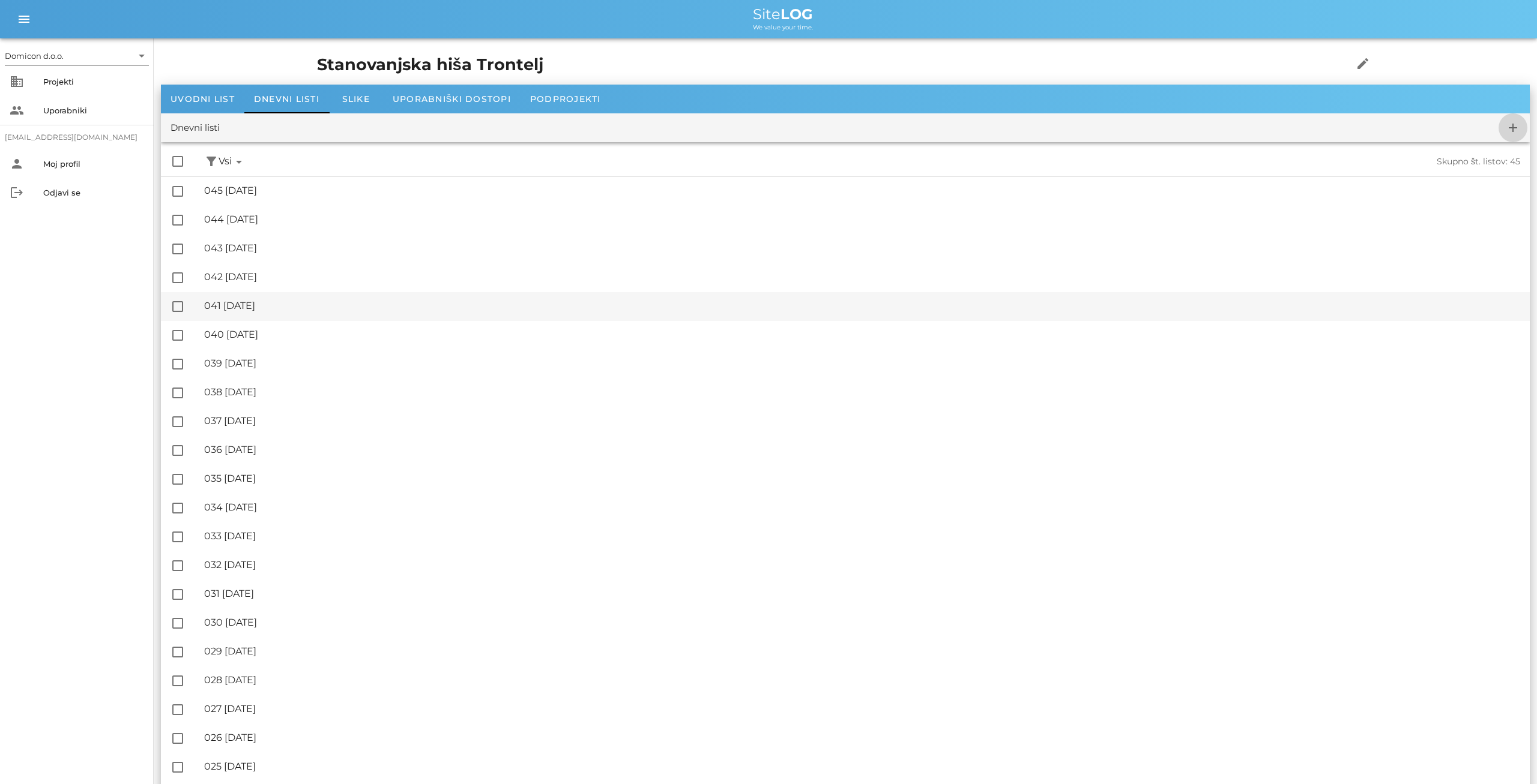
checkbox input "false"
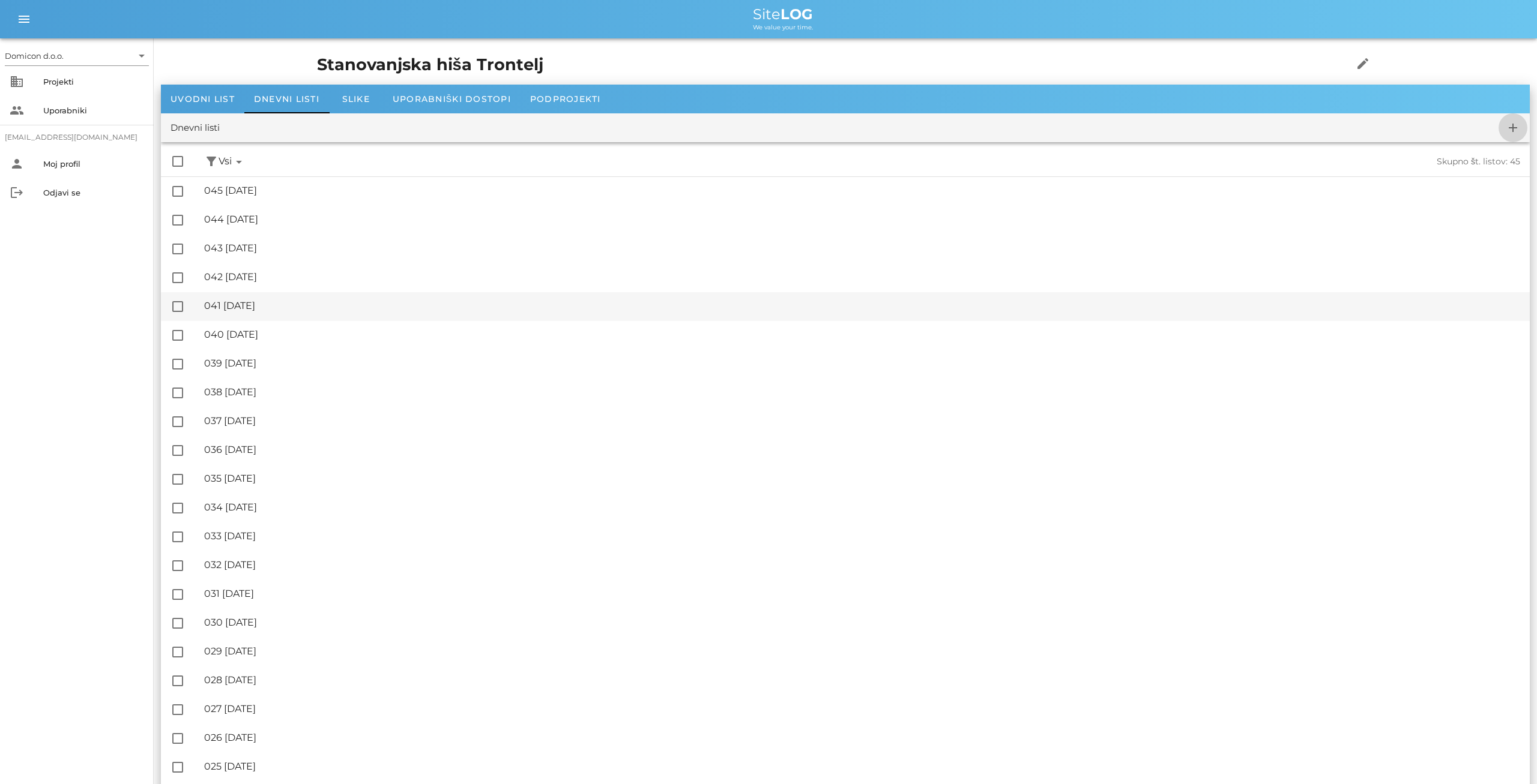
checkbox input "false"
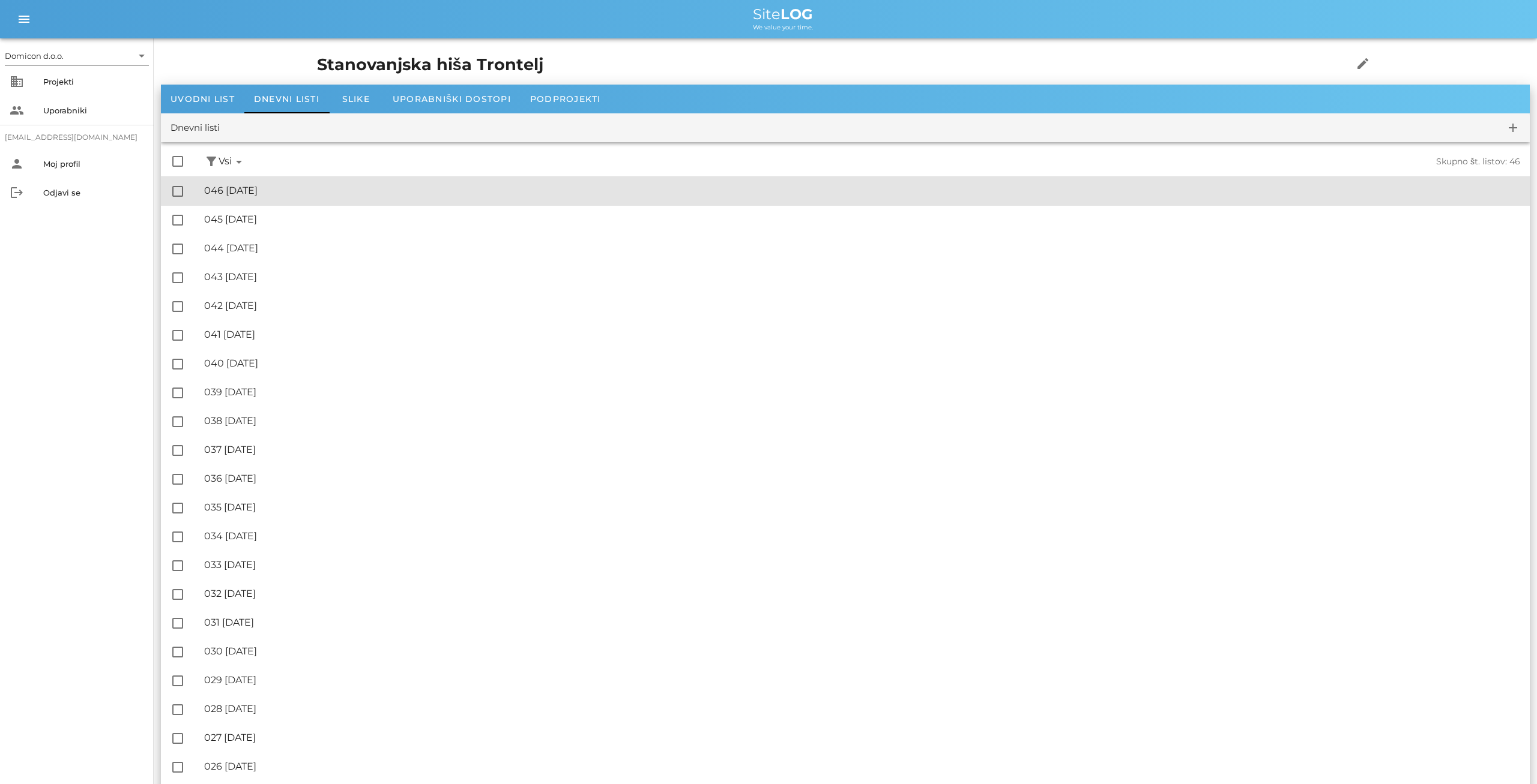
click at [278, 194] on div "🔏 046 [DATE]" at bounding box center [861, 190] width 1315 height 11
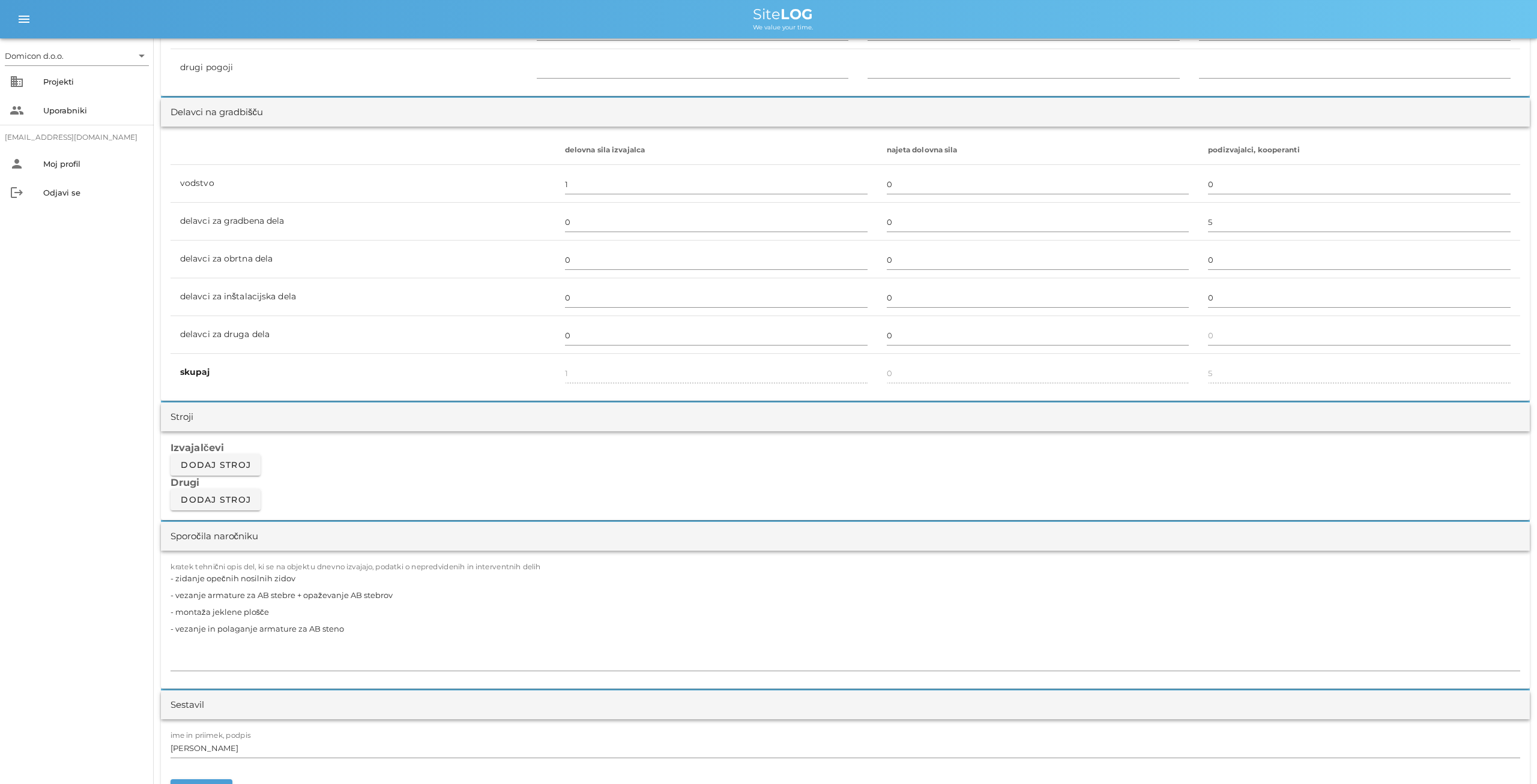
scroll to position [687, 0]
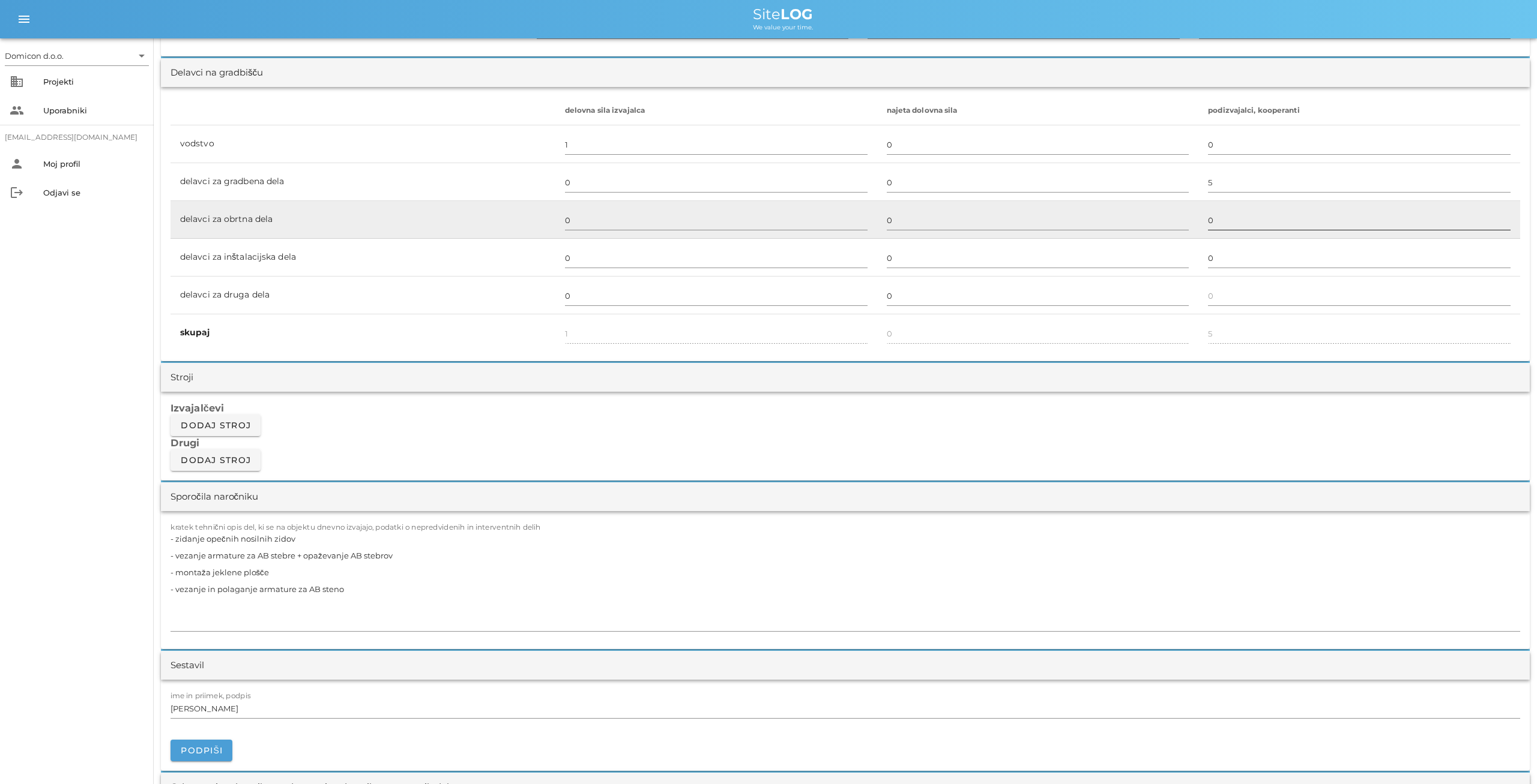
click at [1213, 222] on input "0" at bounding box center [1359, 220] width 302 height 19
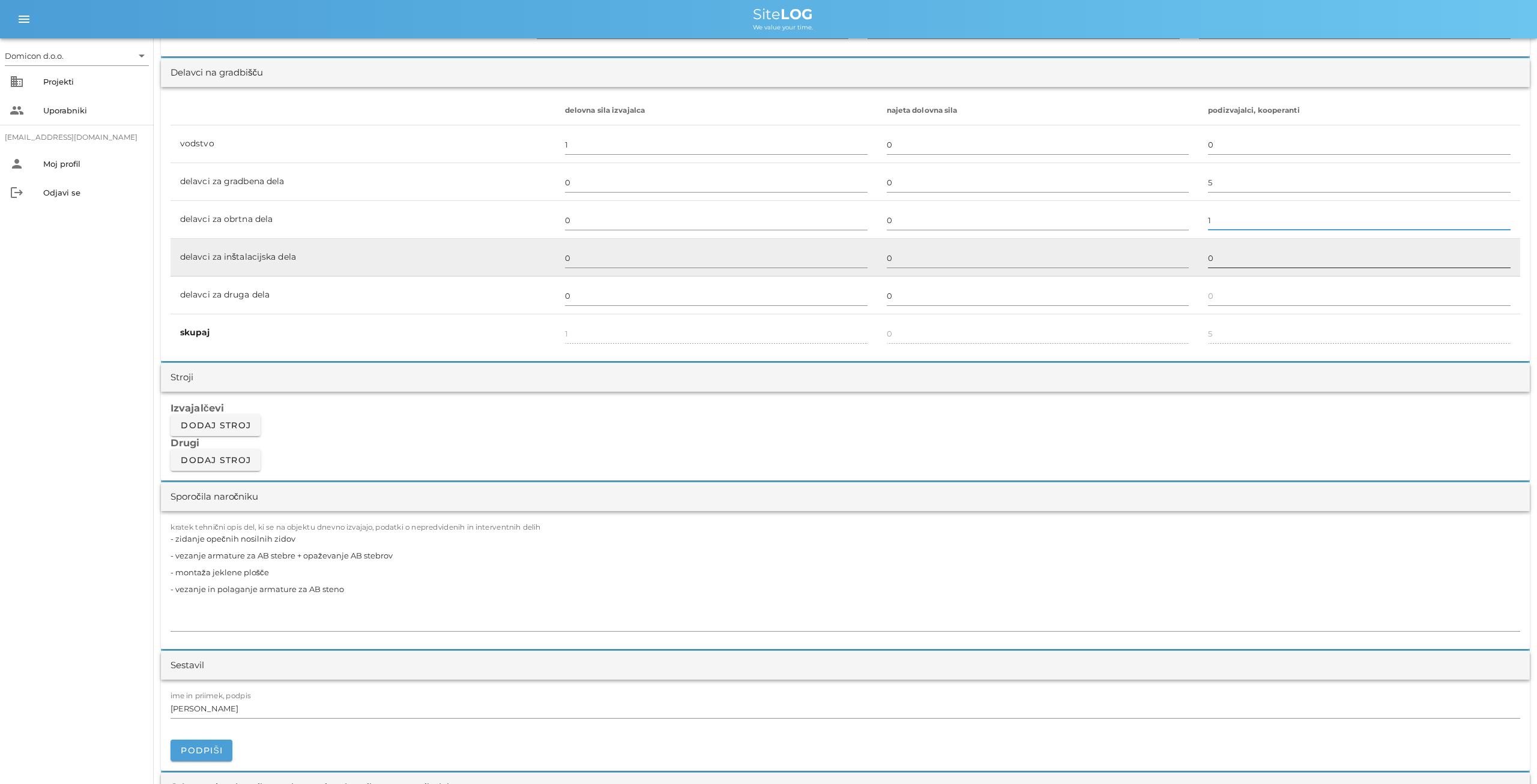
type input "1"
type input "6"
click at [1208, 256] on input "0" at bounding box center [1359, 258] width 302 height 19
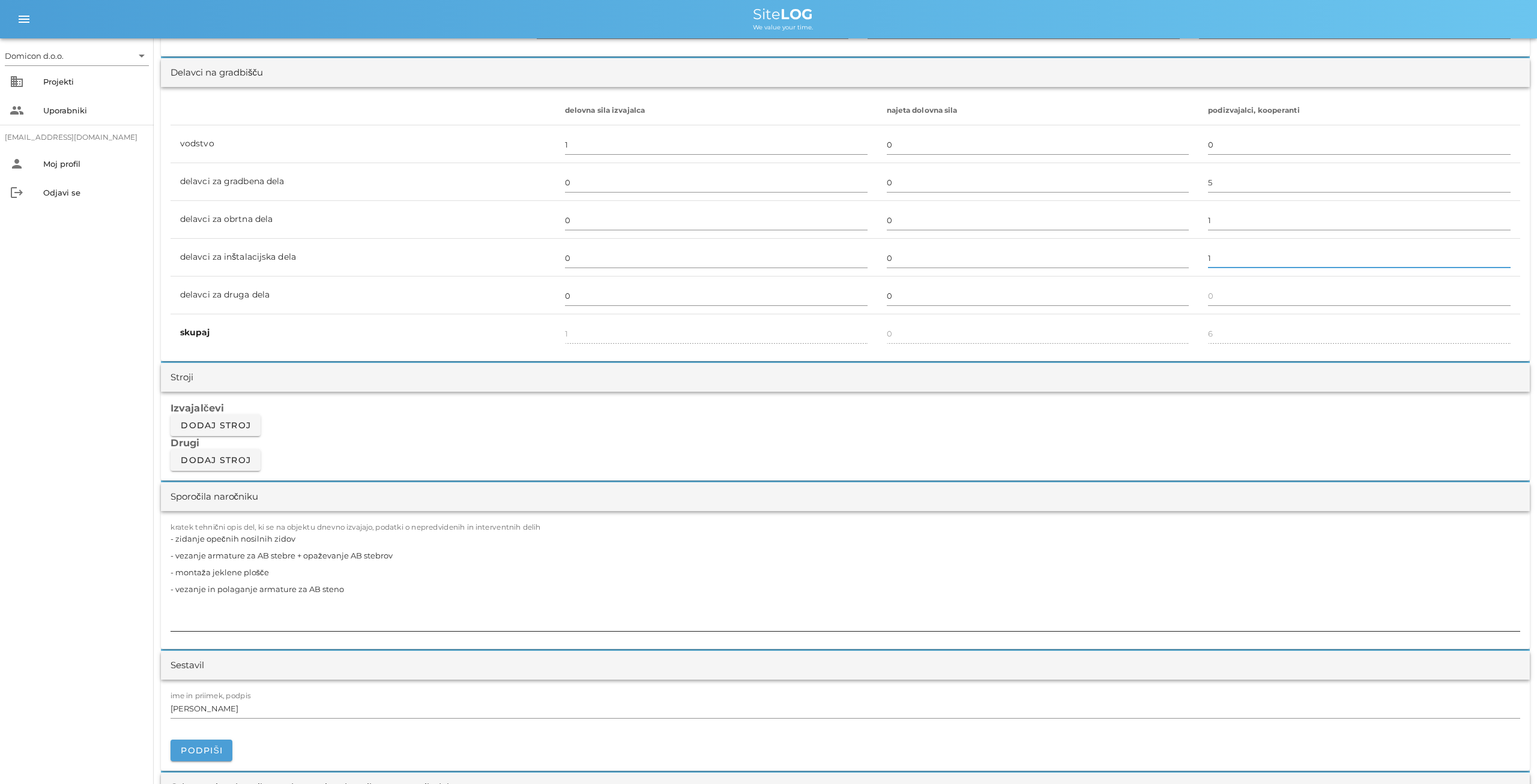
type input "1"
type input "7"
click at [274, 565] on textarea "- zidanje opečnih nosilnih zidov - vezanje armature za AB stebre + opaževanje A…" at bounding box center [845, 580] width 1350 height 101
click at [349, 588] on textarea "- zidanje opečnih nosilnih zidov - vezanje armature za AB stebre + opaževanje A…" at bounding box center [845, 580] width 1350 height 101
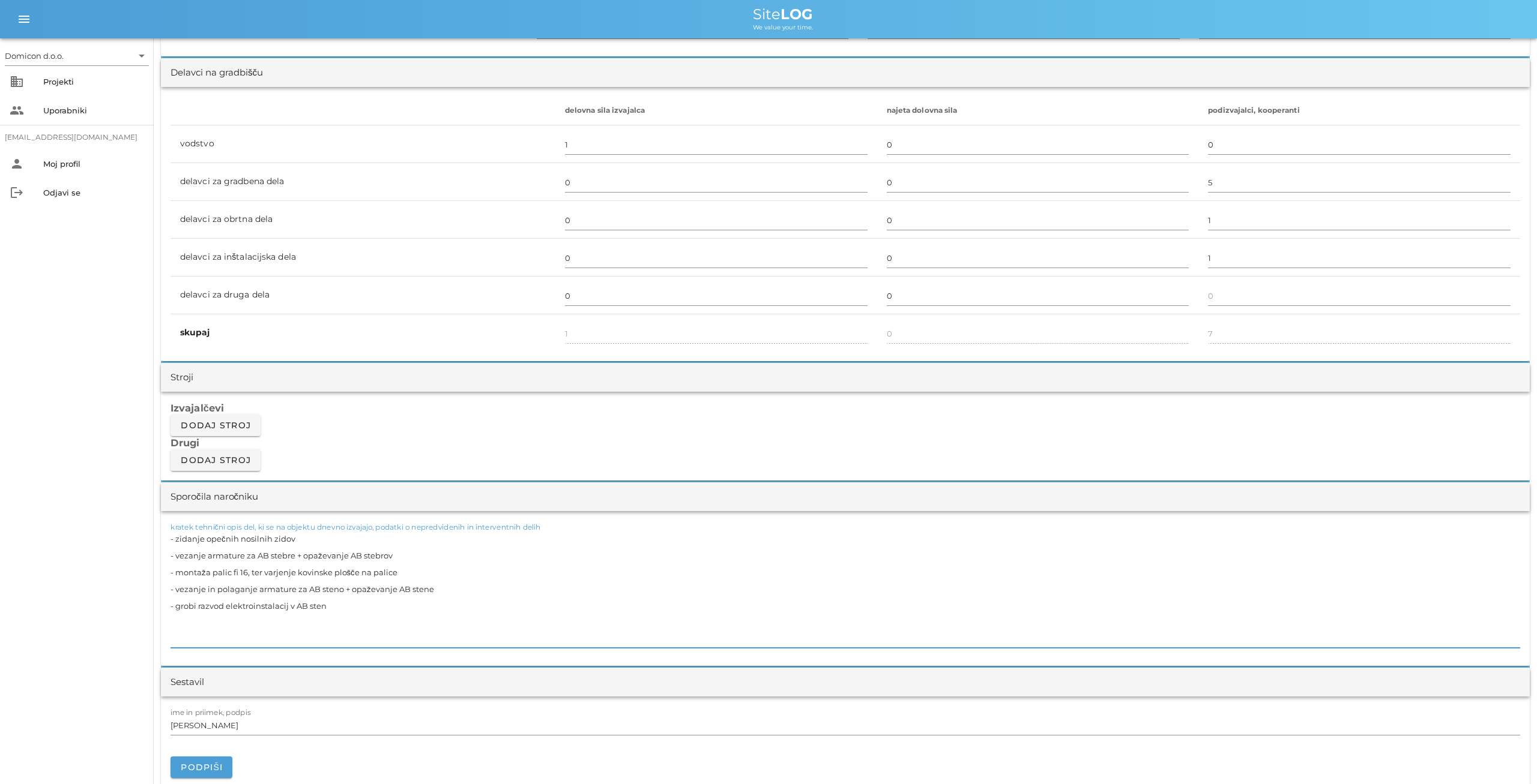
type textarea "- zidanje opečnih nosilnih zidov - vezanje armature za AB stebre + opaževanje A…"
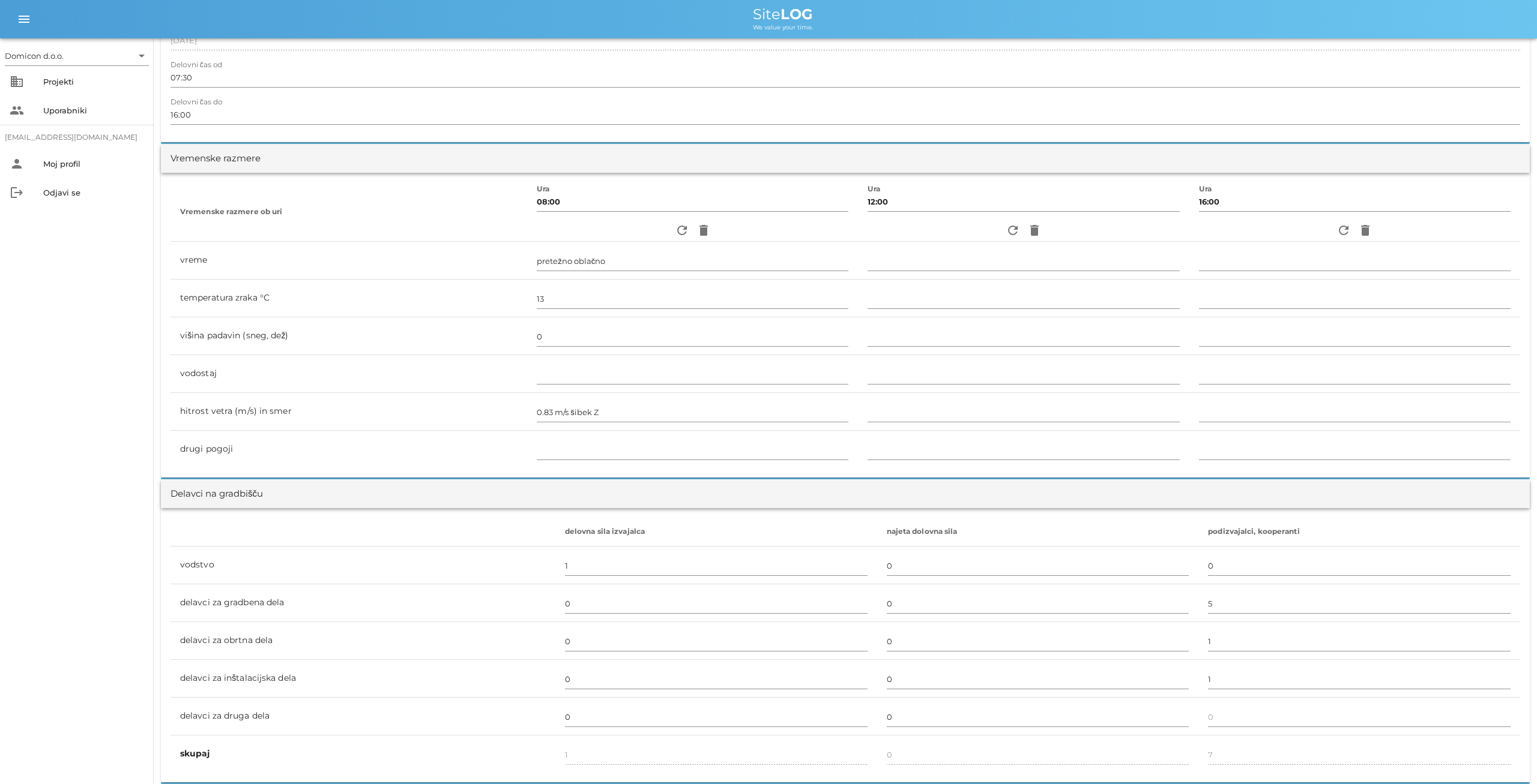
scroll to position [0, 0]
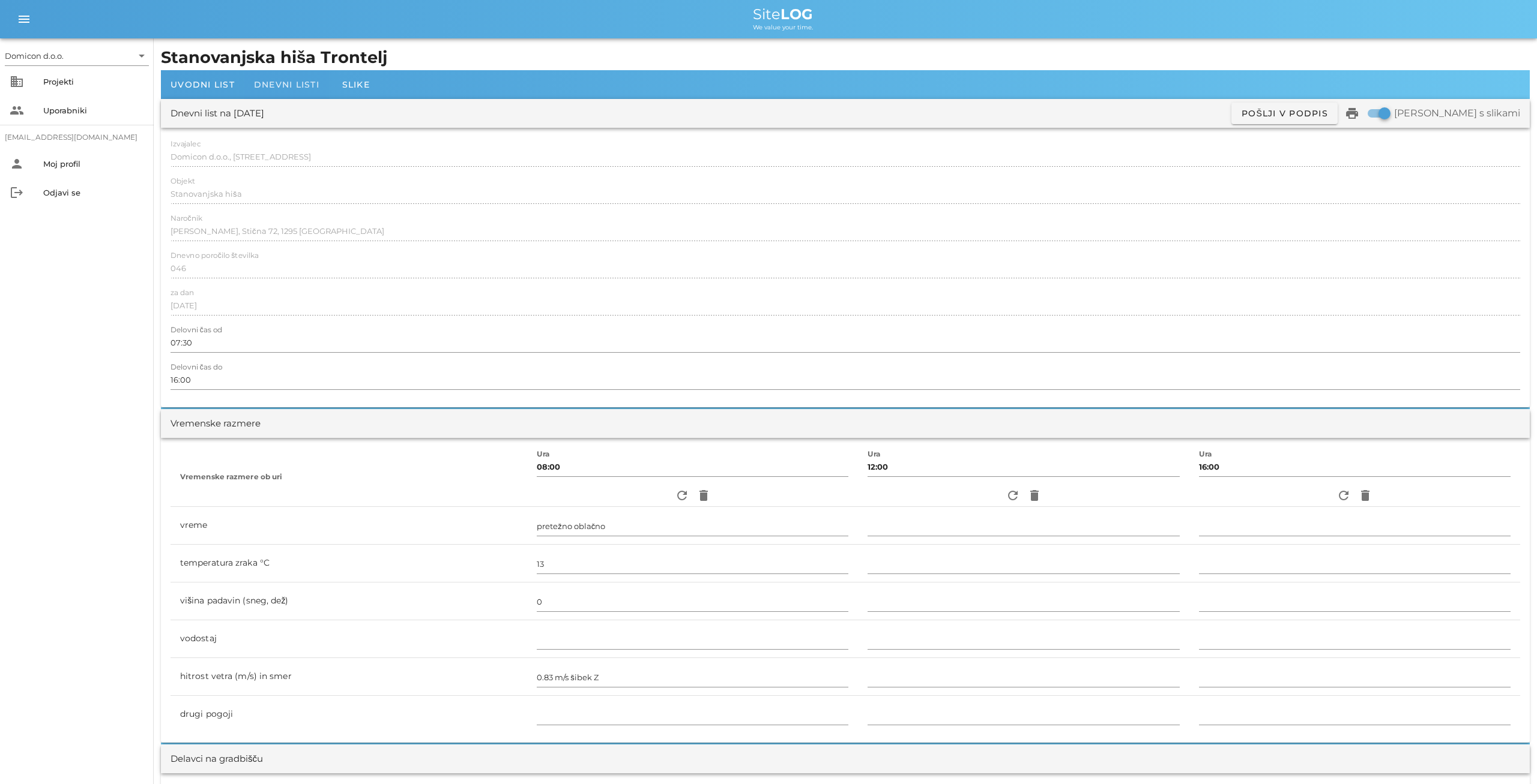
click at [274, 89] on span "Dnevni listi" at bounding box center [286, 84] width 66 height 11
